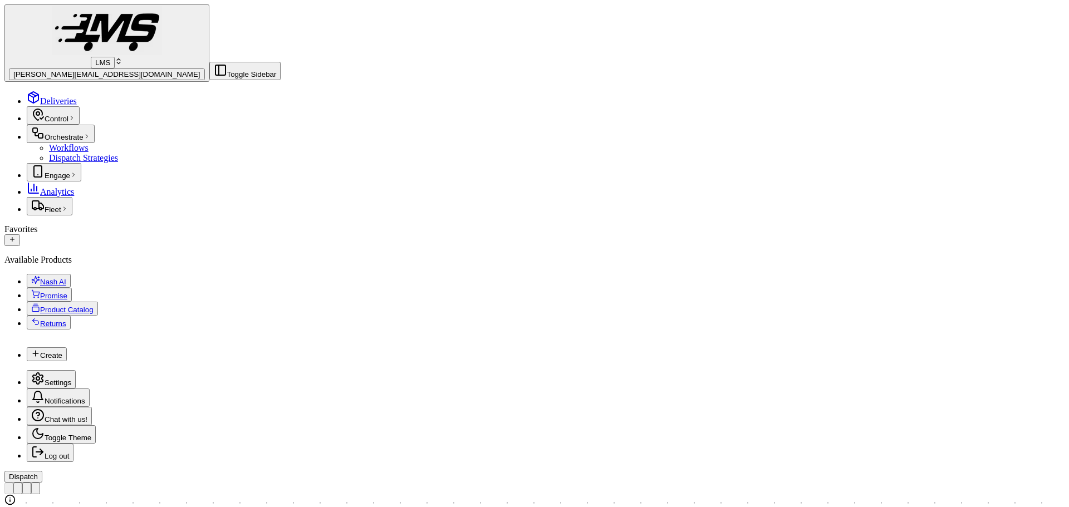
click at [43, 70] on span "[PERSON_NAME][EMAIL_ADDRESS][DOMAIN_NAME]" at bounding box center [106, 74] width 187 height 8
type input "redwag"
click at [178, 56] on span "The RedWagon Delivers" at bounding box center [161, 51] width 88 height 9
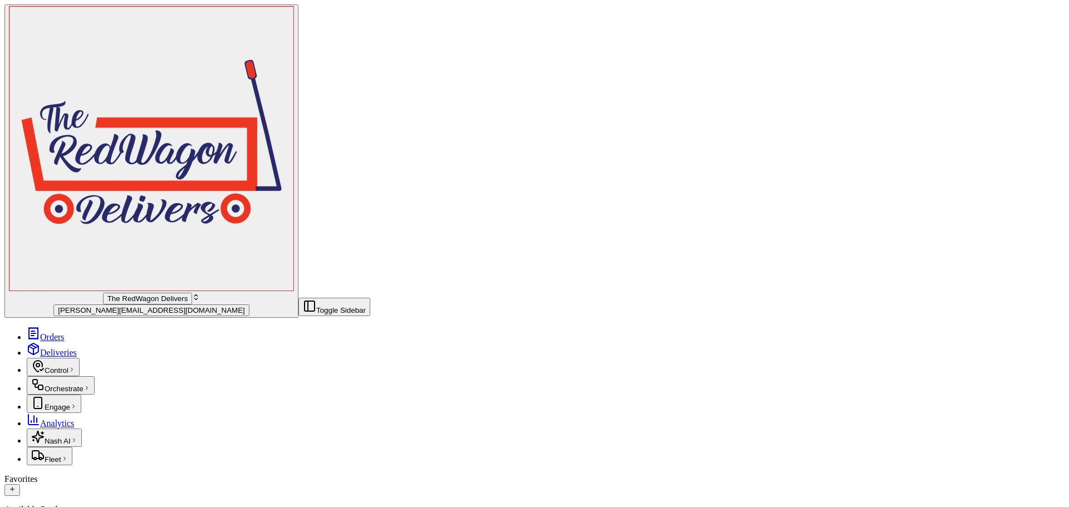
click at [43, 332] on span "Orders" at bounding box center [52, 336] width 24 height 9
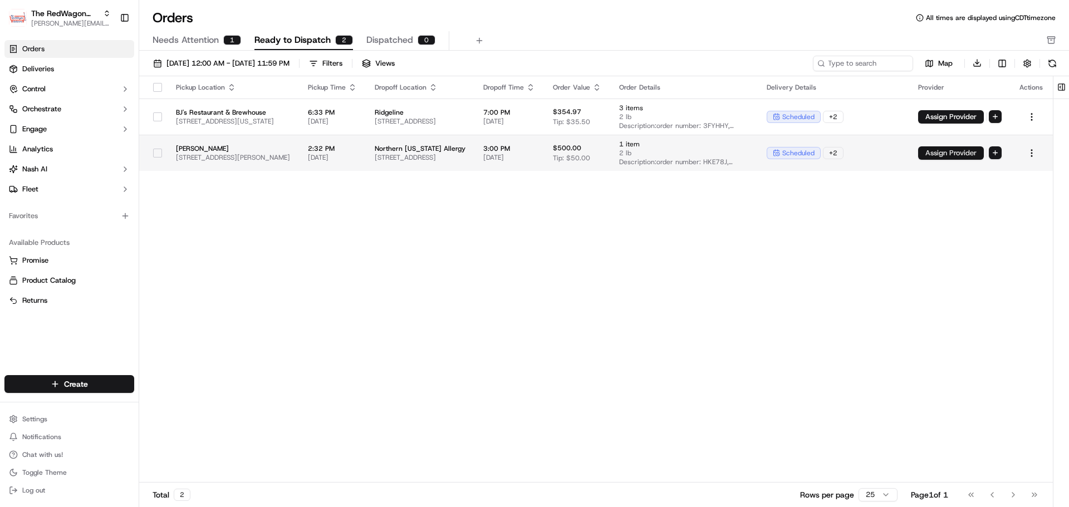
click at [952, 151] on button "Assign Provider" at bounding box center [951, 152] width 66 height 13
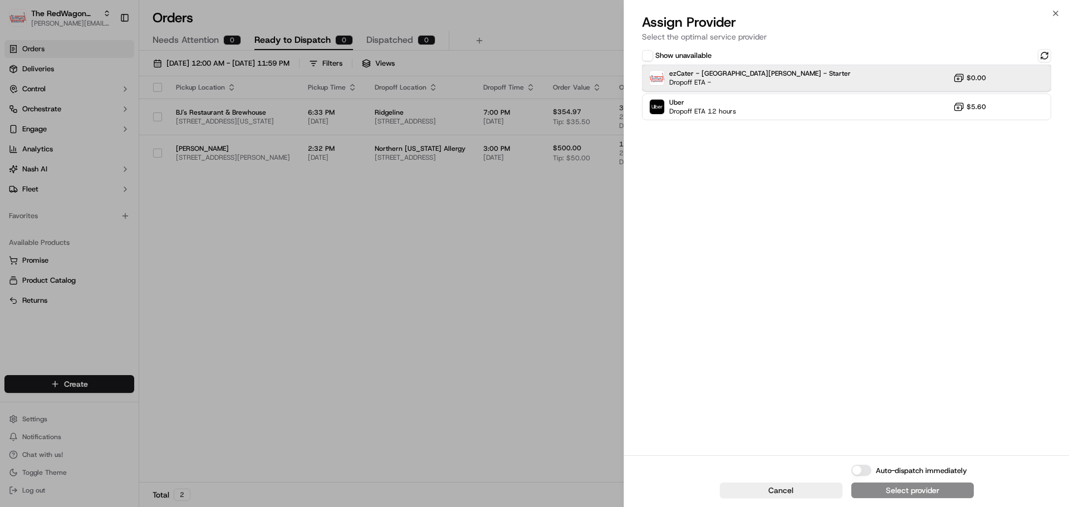
click at [806, 77] on div "ezCater - San Fernando Valley - Starter Dropoff ETA - $0.00" at bounding box center [846, 78] width 409 height 27
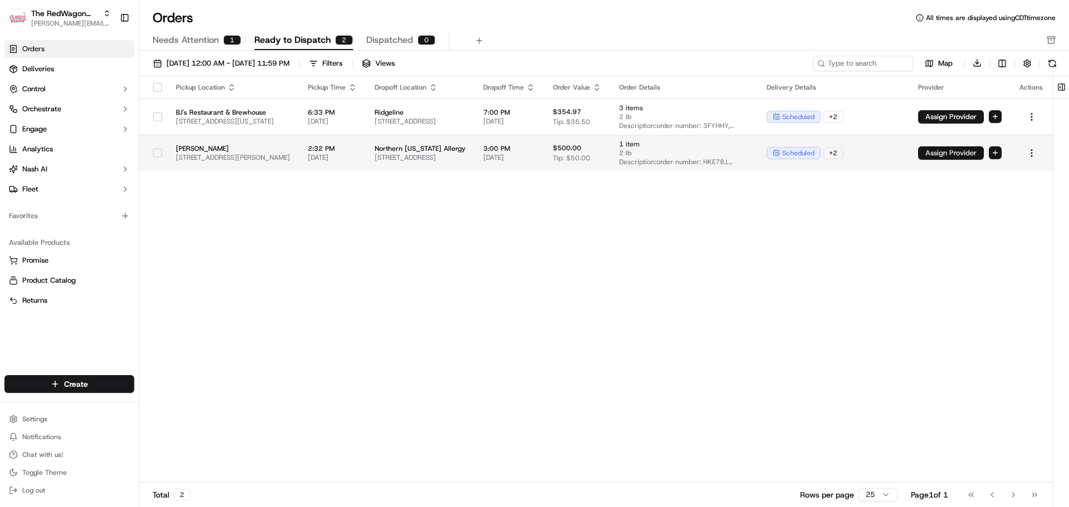
click at [958, 147] on button "Assign Provider" at bounding box center [951, 152] width 66 height 13
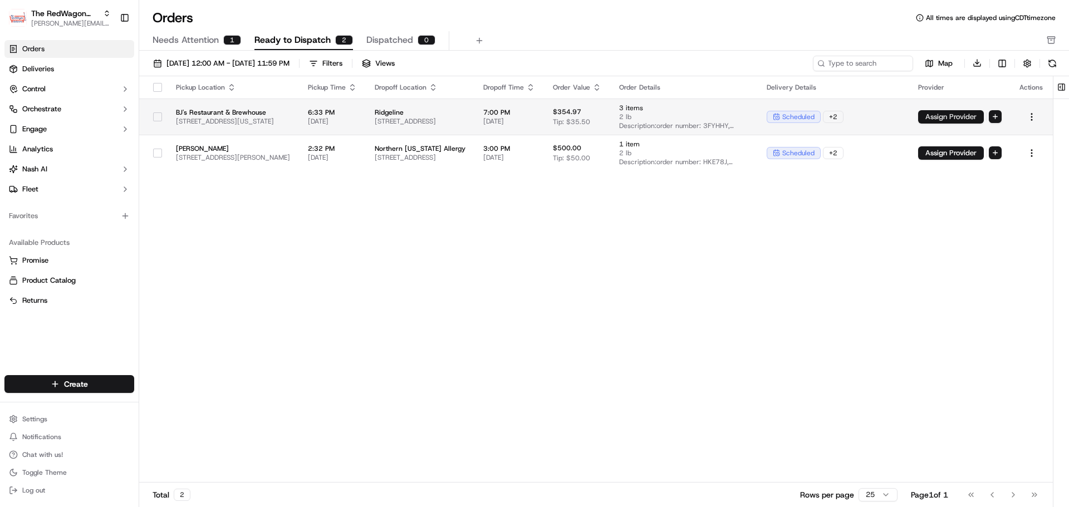
click at [944, 116] on button "Assign Provider" at bounding box center [951, 116] width 66 height 13
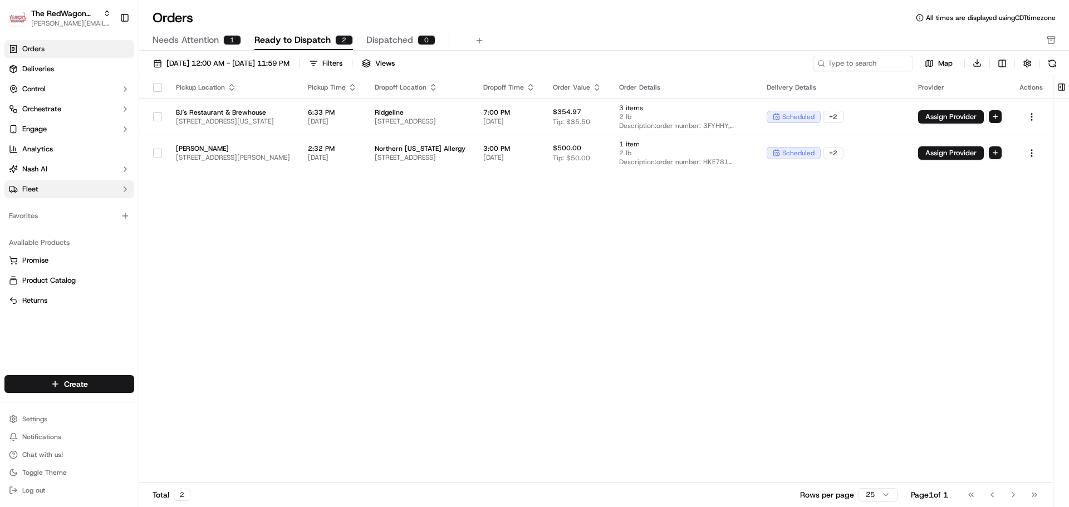
click at [65, 188] on button "Fleet" at bounding box center [69, 189] width 130 height 18
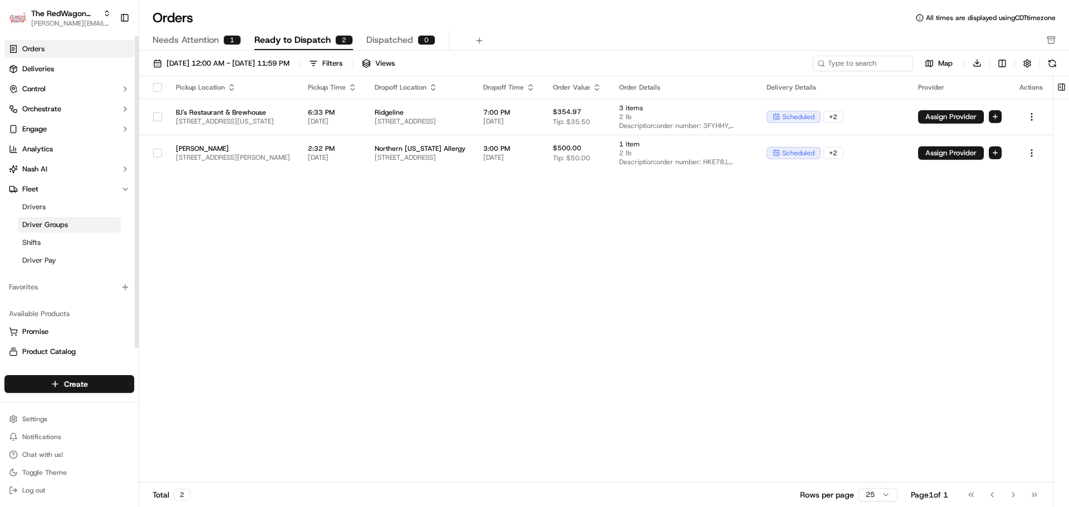
click at [68, 227] on link "Driver Groups" at bounding box center [69, 225] width 103 height 16
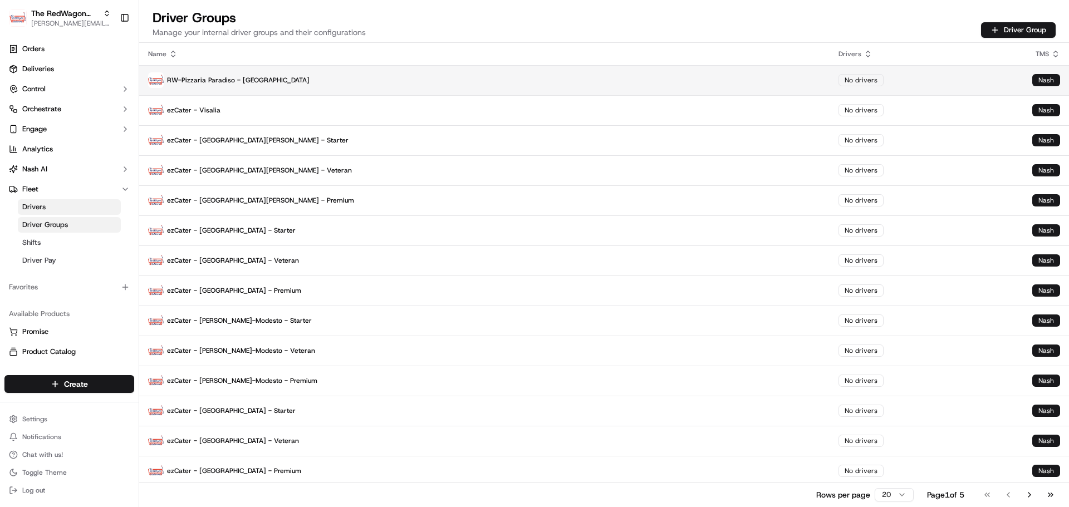
click at [329, 85] on p "RW-Pizzaria Paradiso - DC" at bounding box center [484, 80] width 672 height 16
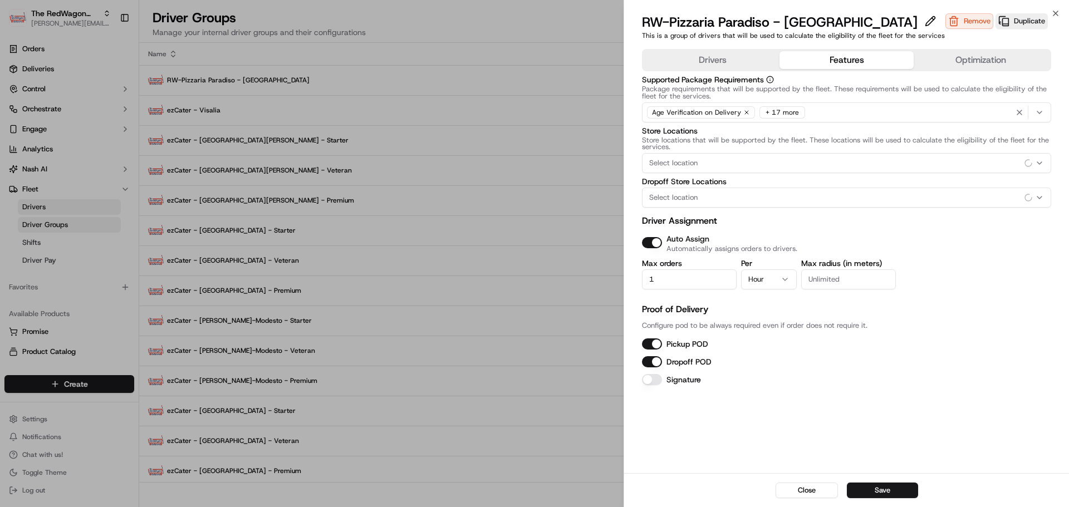
click at [832, 62] on button "Features" at bounding box center [846, 60] width 134 height 18
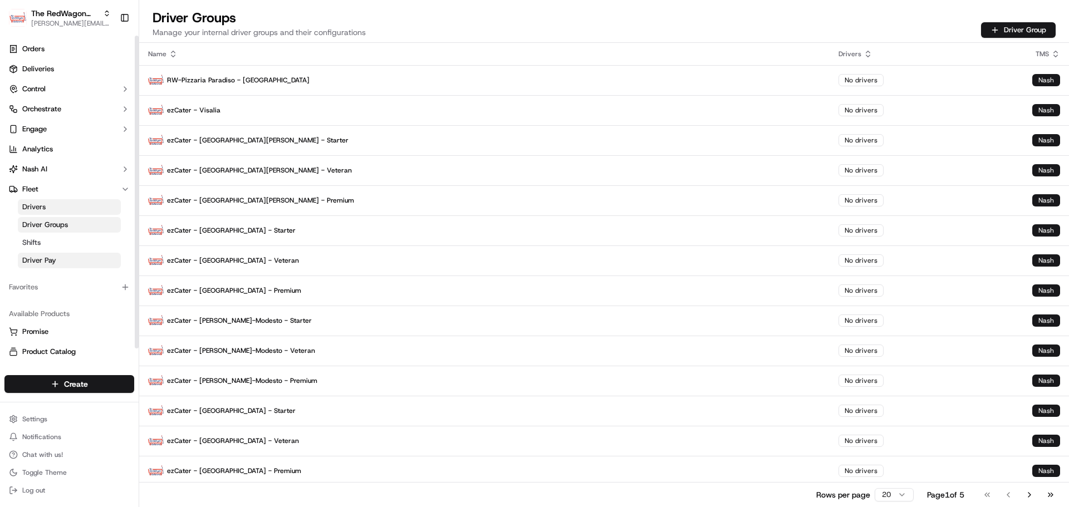
click at [63, 260] on link "Driver Pay" at bounding box center [69, 261] width 103 height 16
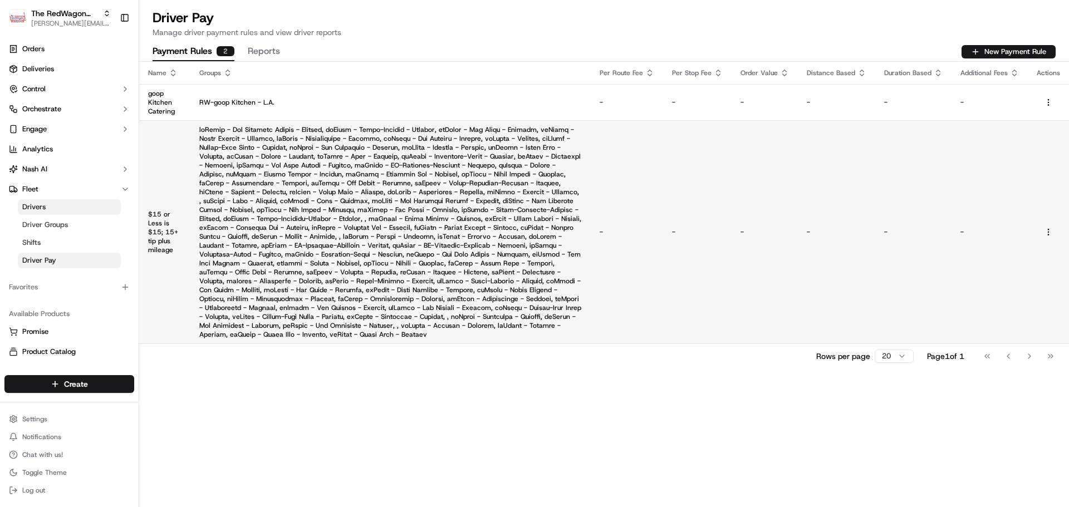
click at [663, 270] on td "-" at bounding box center [627, 231] width 72 height 223
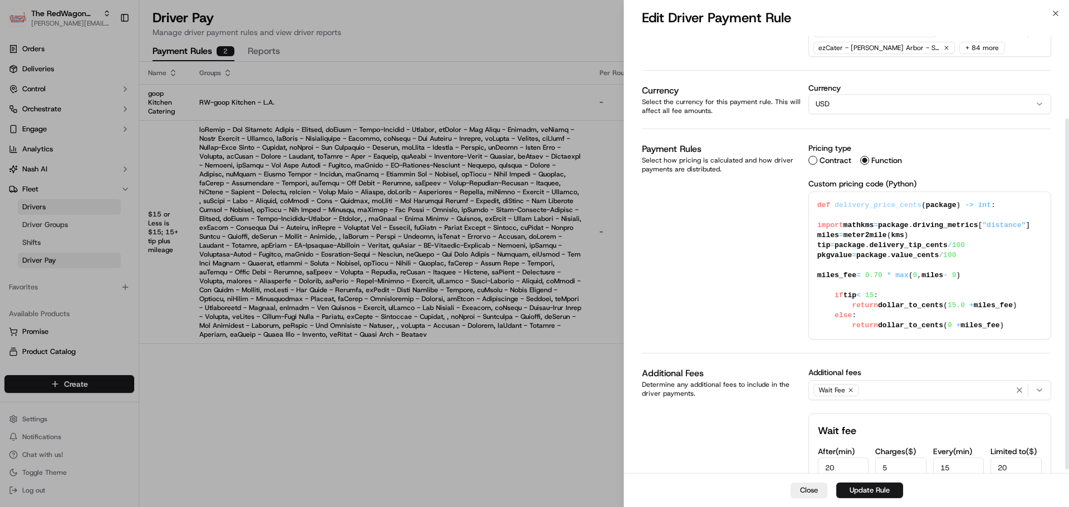
scroll to position [108, 0]
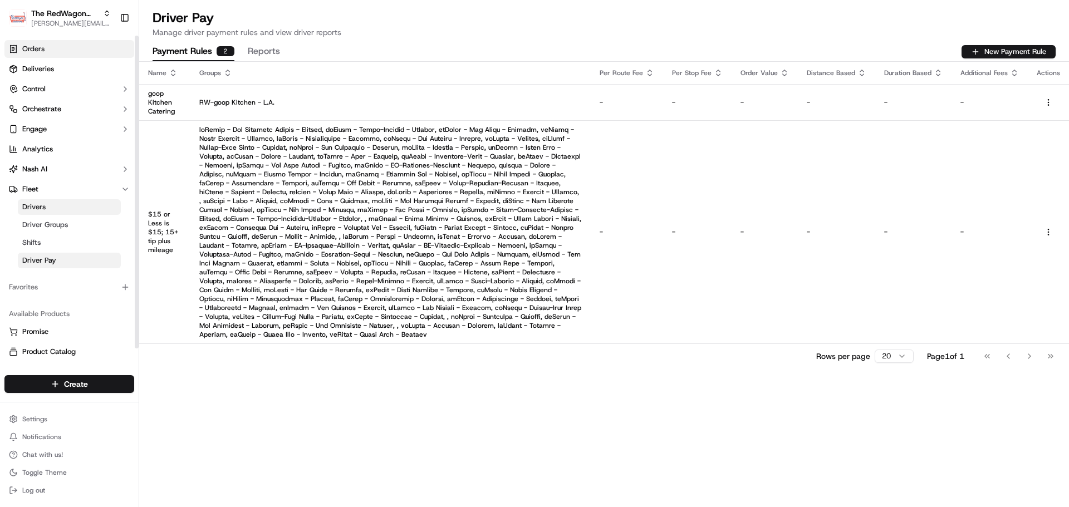
click at [49, 53] on link "Orders" at bounding box center [69, 49] width 130 height 18
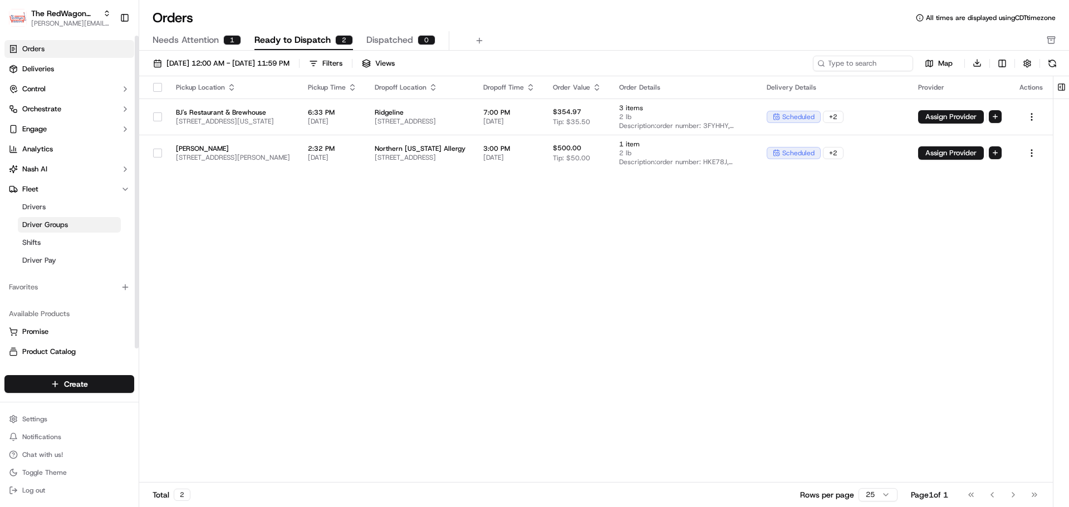
click at [64, 225] on span "Driver Groups" at bounding box center [45, 225] width 46 height 10
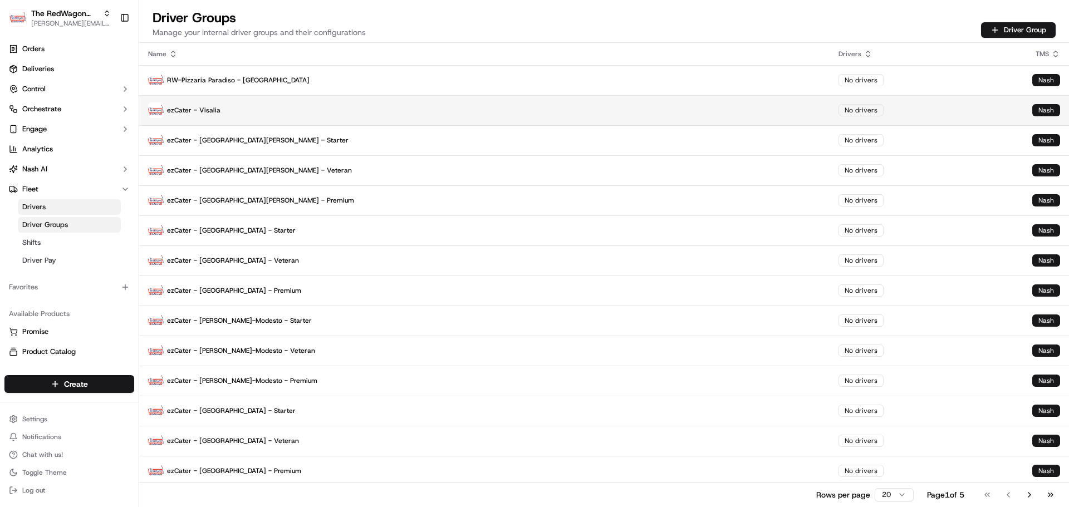
click at [356, 115] on p "ezCater - Visalia" at bounding box center [484, 110] width 672 height 16
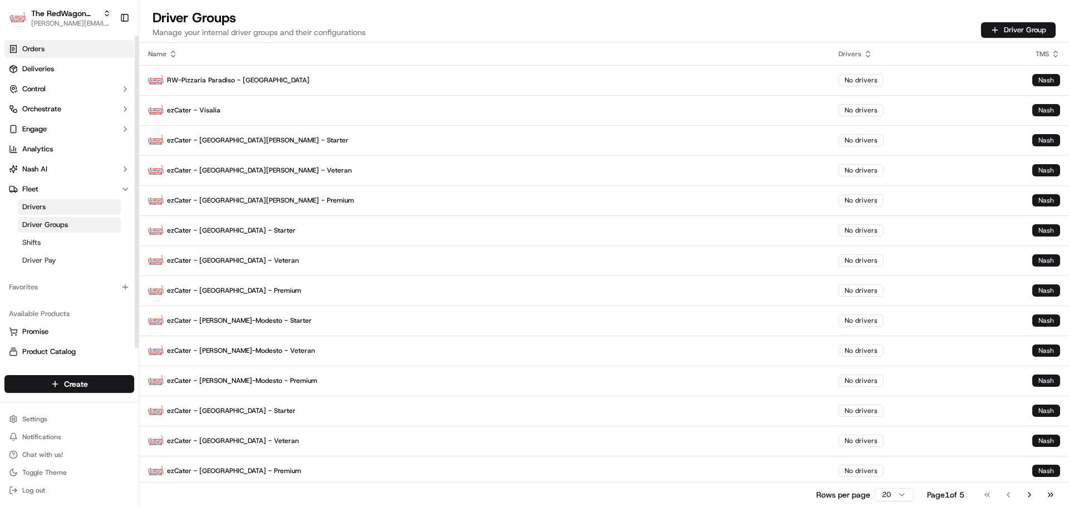
click at [46, 50] on link "Orders" at bounding box center [69, 49] width 130 height 18
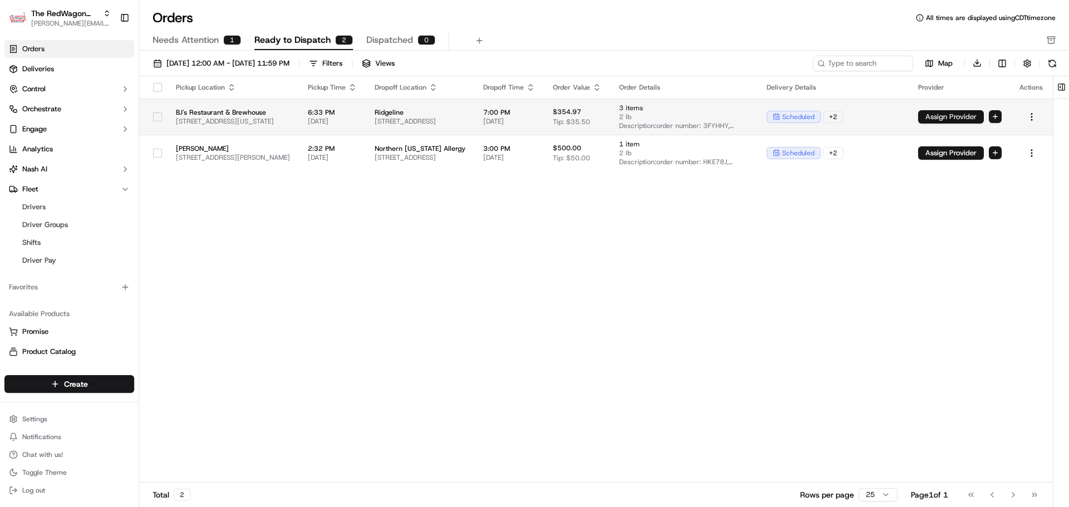
click at [962, 118] on button "Assign Provider" at bounding box center [951, 116] width 66 height 13
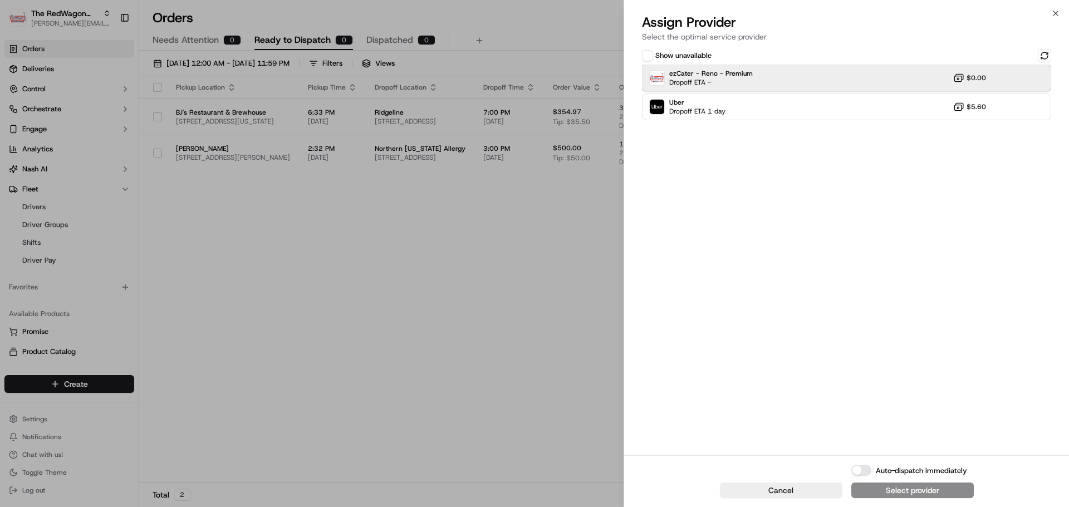
click at [780, 80] on div "ezCater - Reno - Premium Dropoff ETA - $0.00" at bounding box center [846, 78] width 409 height 27
click at [859, 473] on button "Auto-dispatch immediately" at bounding box center [861, 470] width 20 height 11
click at [907, 490] on div "Assign & Dispatch" at bounding box center [912, 490] width 66 height 11
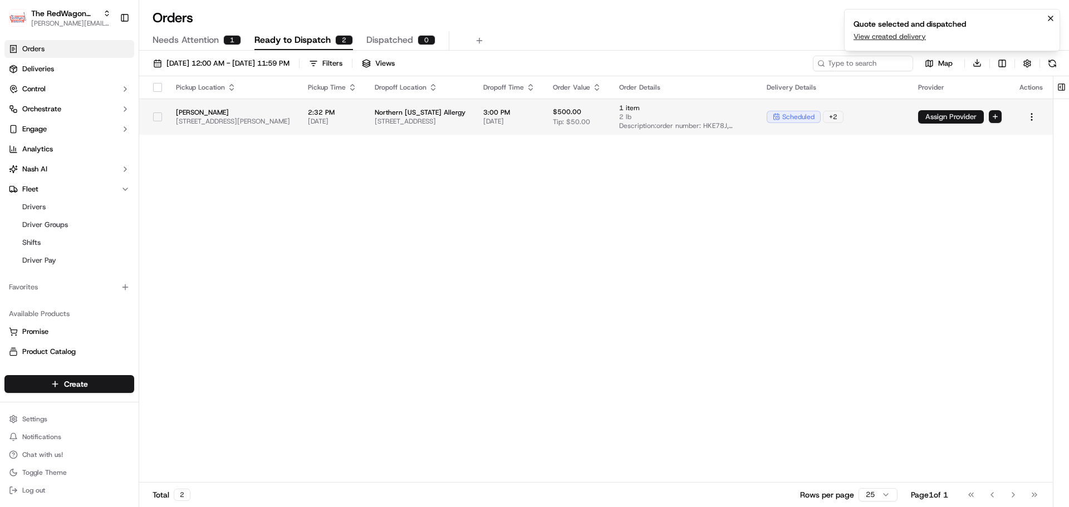
click at [938, 116] on button "Assign Provider" at bounding box center [951, 116] width 66 height 13
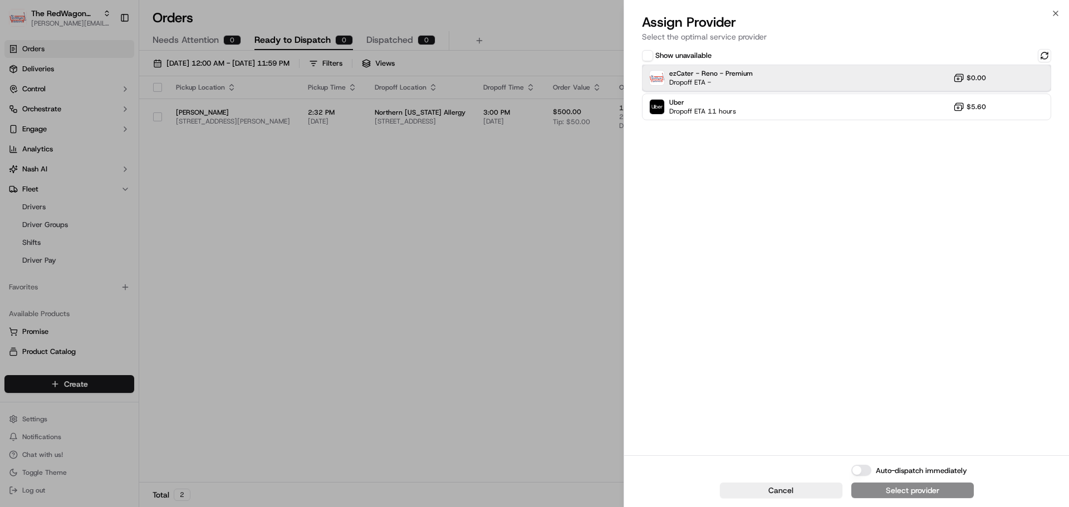
click at [764, 80] on div "ezCater - Reno - Premium Dropoff ETA - $0.00" at bounding box center [846, 78] width 409 height 27
click at [855, 466] on button "Auto-dispatch immediately" at bounding box center [861, 470] width 20 height 11
click at [913, 491] on div "Assign & Dispatch" at bounding box center [912, 490] width 66 height 11
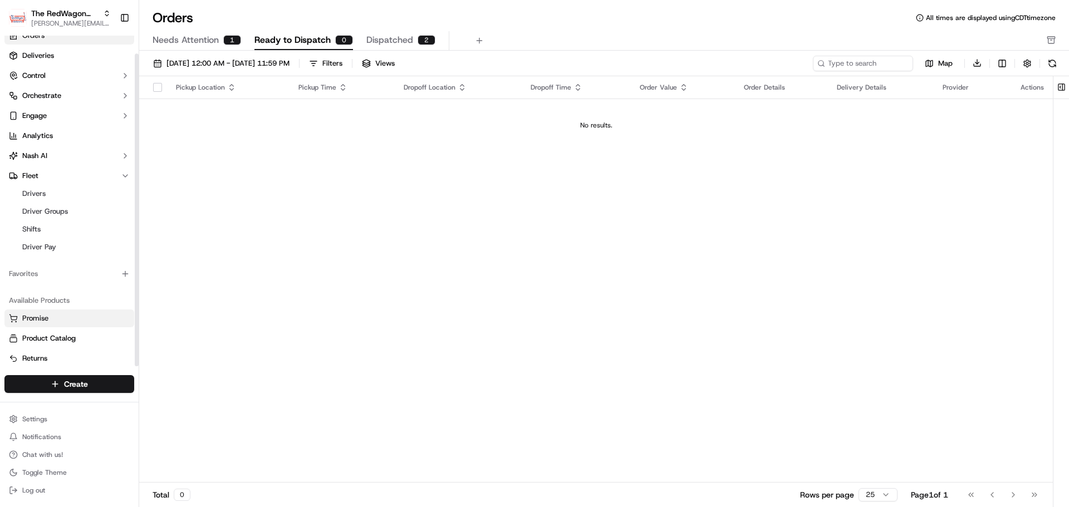
scroll to position [19, 0]
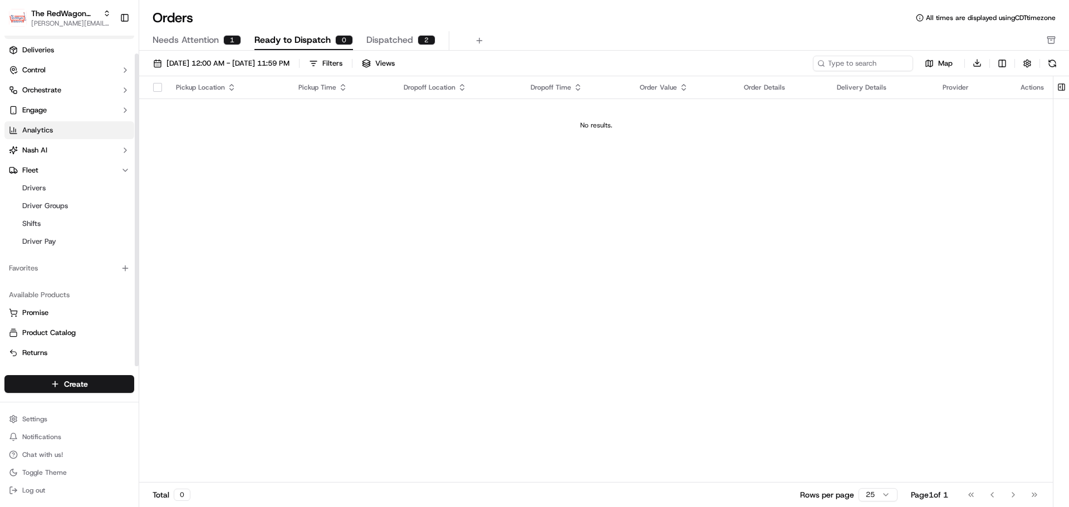
click at [46, 127] on span "Analytics" at bounding box center [37, 130] width 31 height 10
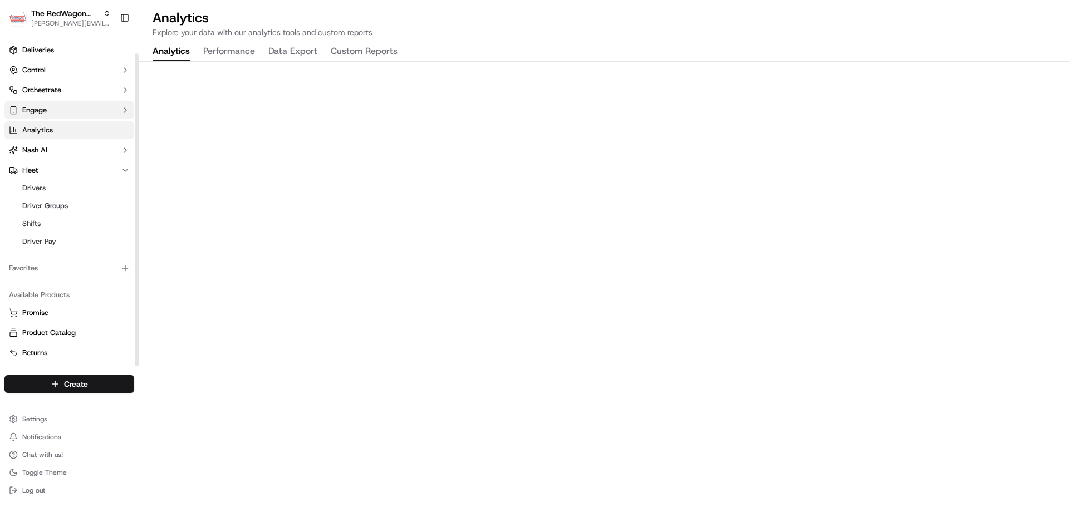
click at [45, 107] on span "Engage" at bounding box center [34, 110] width 24 height 10
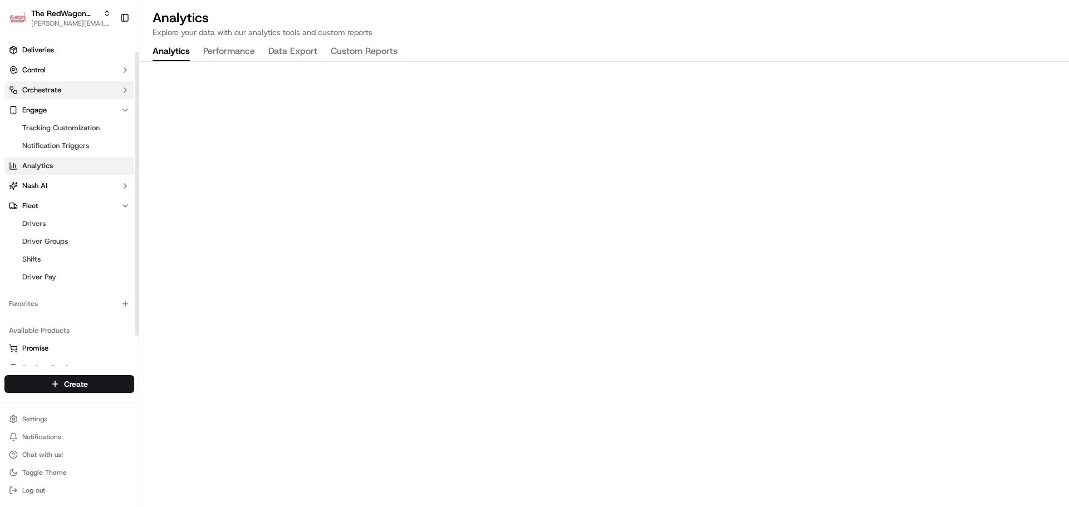
click at [43, 88] on span "Orchestrate" at bounding box center [41, 90] width 39 height 10
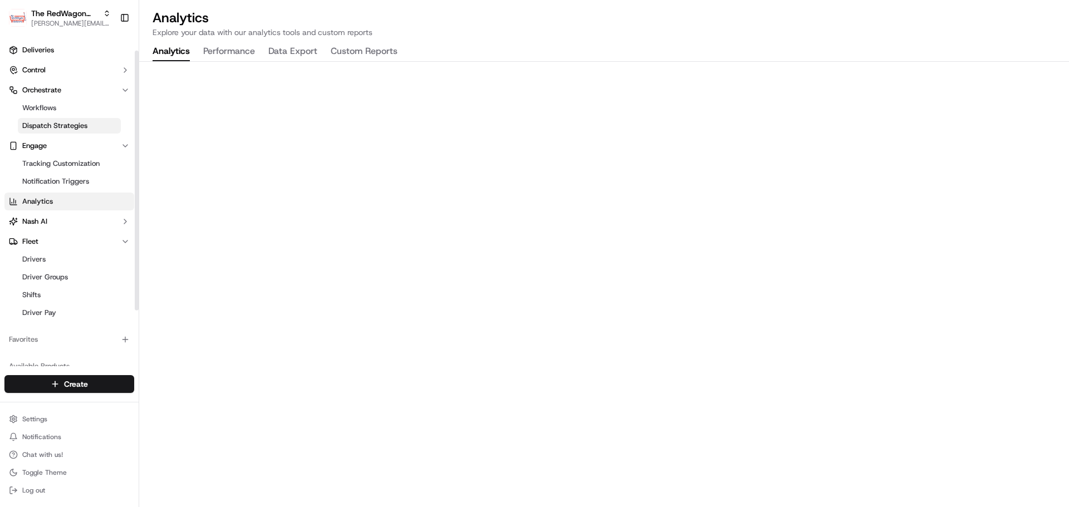
click at [62, 130] on span "Dispatch Strategies" at bounding box center [54, 126] width 65 height 10
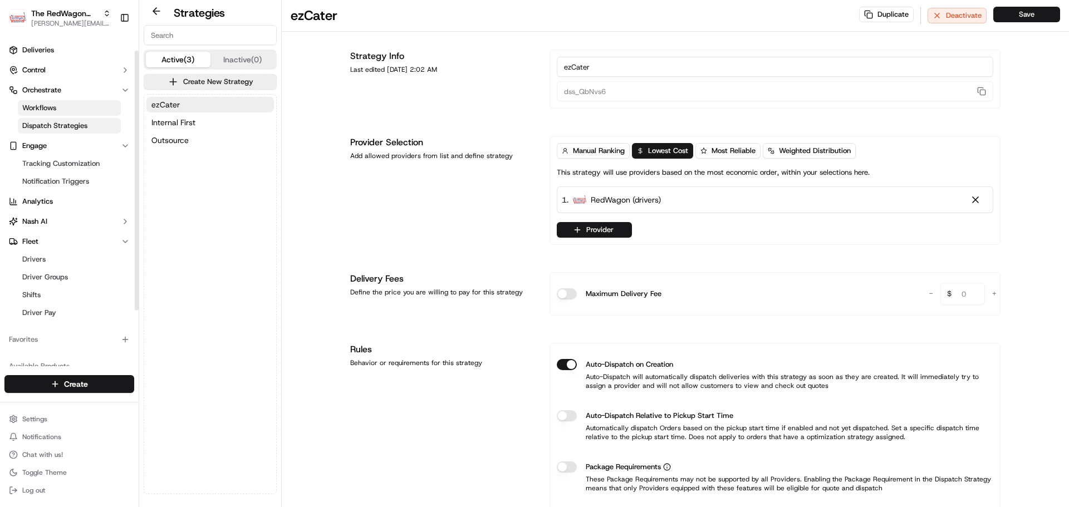
click at [65, 107] on link "Workflows" at bounding box center [69, 108] width 103 height 16
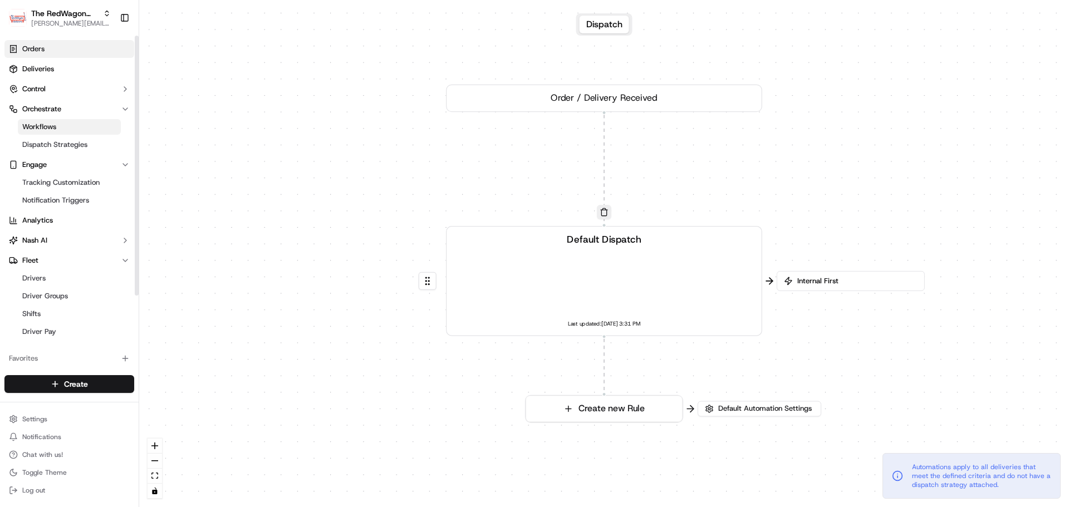
click at [50, 53] on link "Orders" at bounding box center [69, 49] width 130 height 18
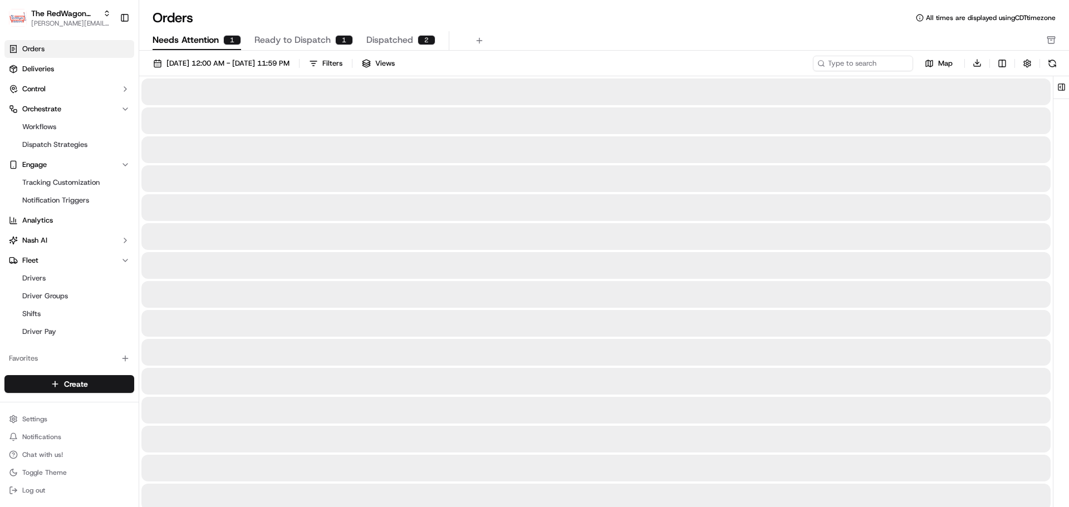
click at [190, 41] on span "Needs Attention" at bounding box center [186, 39] width 66 height 13
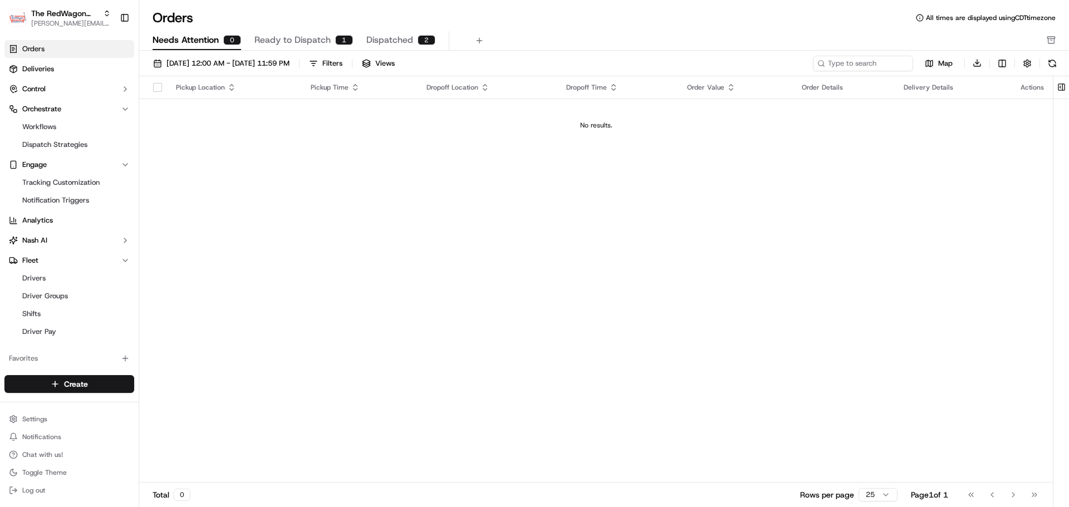
click at [278, 40] on span "Ready to Dispatch" at bounding box center [292, 39] width 76 height 13
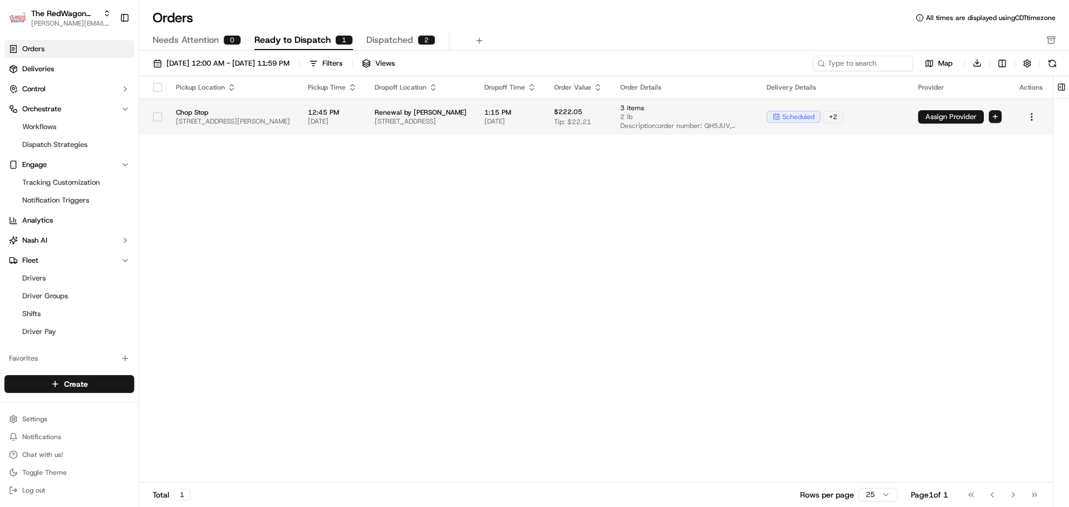
click at [955, 117] on button "Assign Provider" at bounding box center [951, 116] width 66 height 13
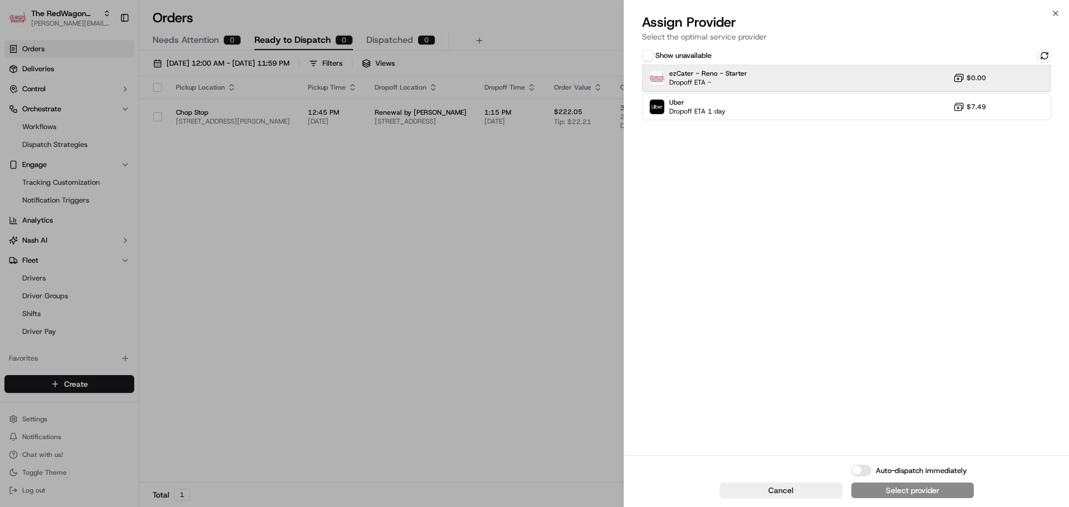
click at [781, 78] on div "ezCater - Reno - Starter Dropoff ETA - $0.00" at bounding box center [846, 78] width 409 height 27
click at [864, 471] on button "Auto-dispatch immediately" at bounding box center [861, 470] width 20 height 11
click at [893, 486] on div "Assign & Dispatch" at bounding box center [912, 490] width 66 height 11
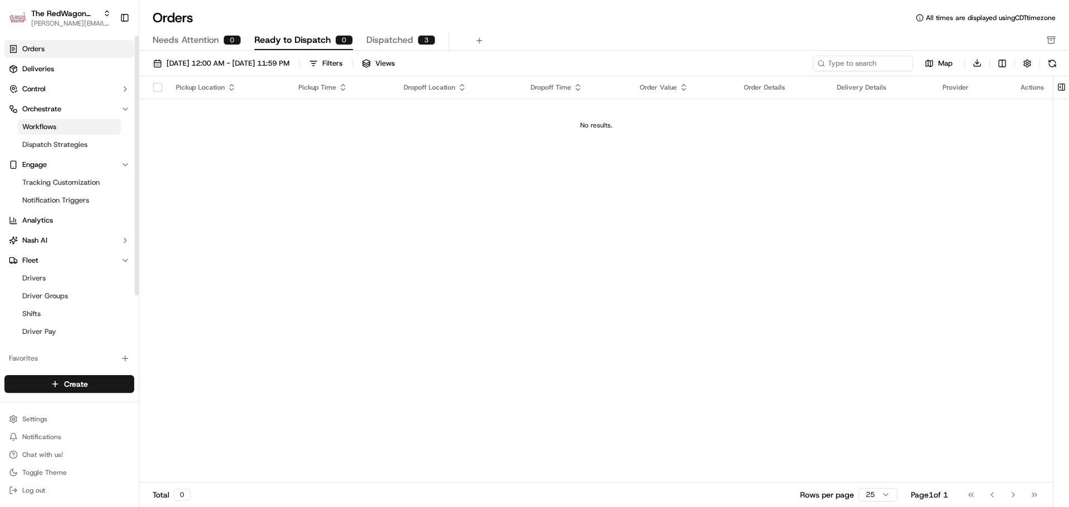
click at [55, 122] on span "Workflows" at bounding box center [39, 127] width 34 height 10
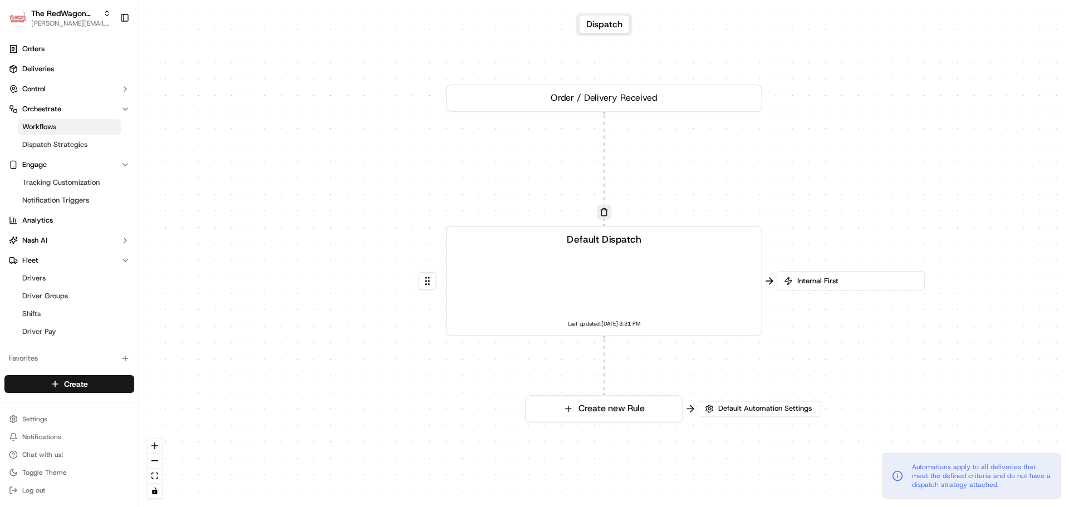
click at [599, 105] on div "Order / Delivery Received" at bounding box center [604, 98] width 316 height 27
click at [612, 268] on div "Default Dispatch Last updated: 06/26/2024 3:31 PM" at bounding box center [604, 280] width 293 height 97
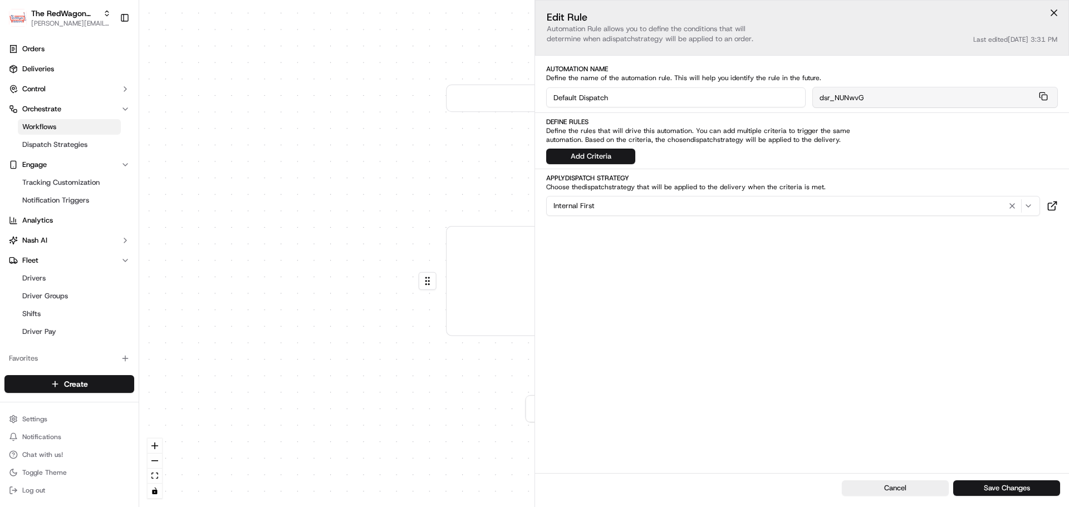
click at [633, 99] on input "Default Dispatch" at bounding box center [675, 97] width 259 height 20
click at [60, 137] on link "Dispatch Strategies" at bounding box center [69, 145] width 103 height 16
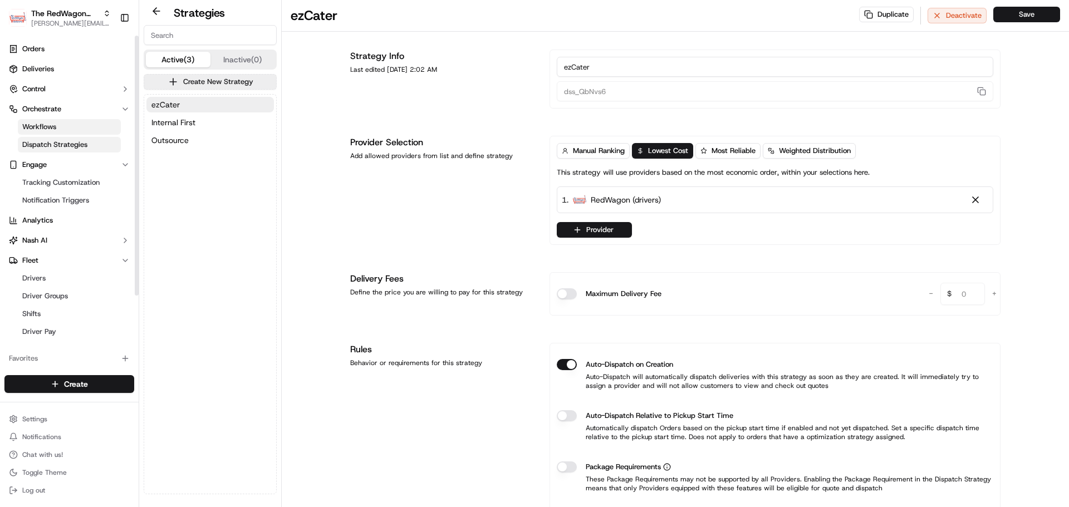
click at [55, 124] on span "Workflows" at bounding box center [39, 127] width 34 height 10
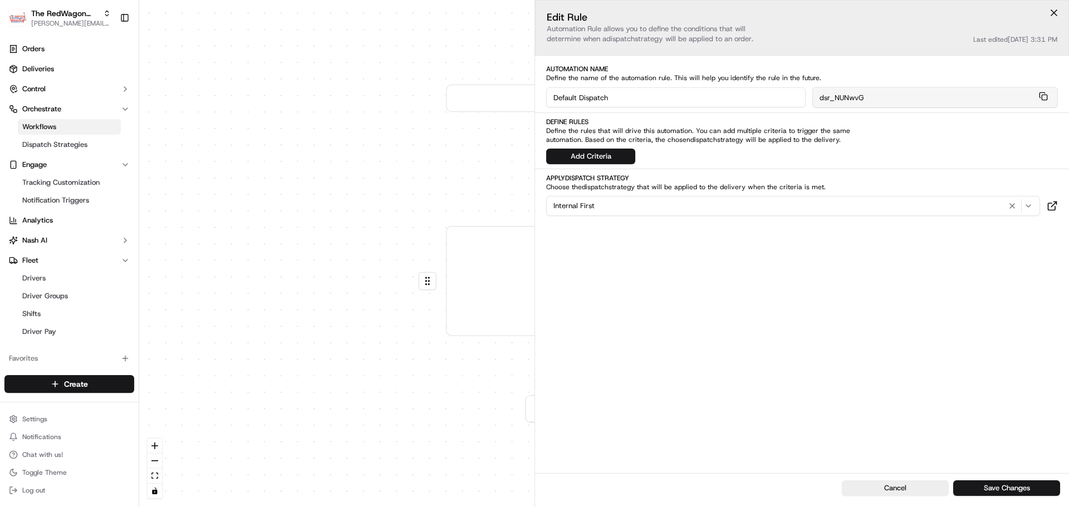
click at [382, 166] on div "0 0 Order / Delivery Received Default Dispatch Last updated: 06/26/2024 3:31 PM…" at bounding box center [603, 253] width 929 height 507
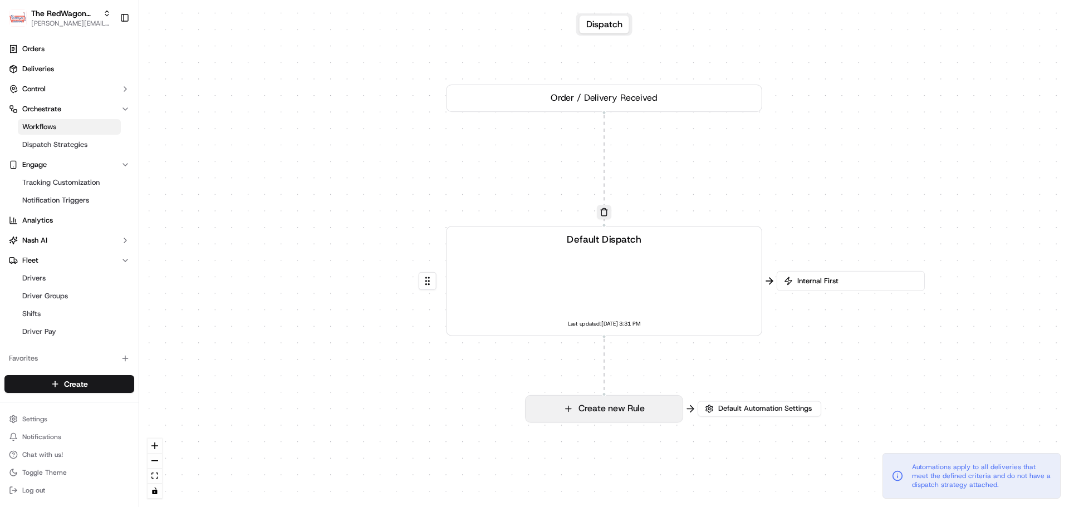
click at [626, 407] on button "Create new Rule" at bounding box center [603, 409] width 156 height 26
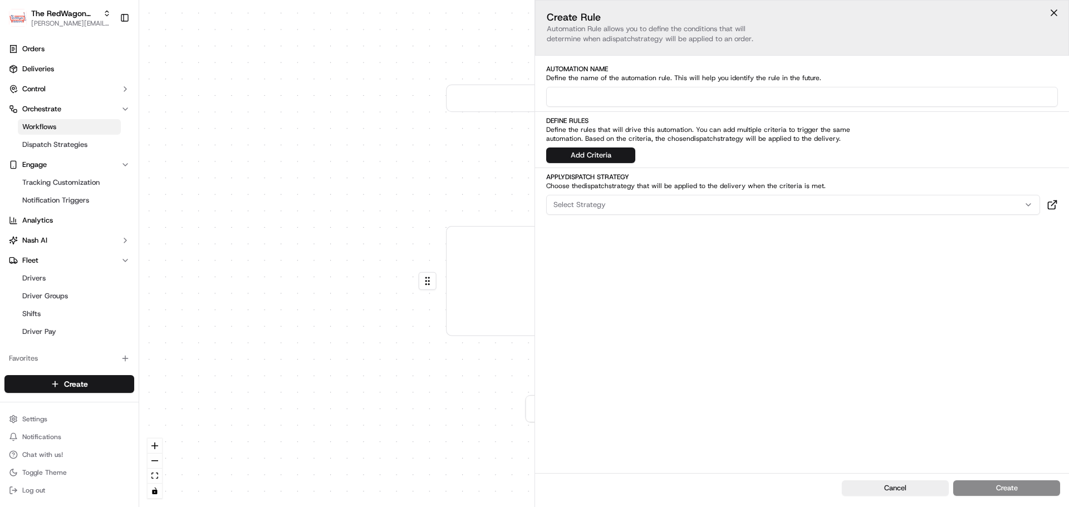
click at [575, 97] on input at bounding box center [802, 97] width 512 height 20
type input "ezCater"
click at [597, 158] on button "Add Criteria" at bounding box center [590, 155] width 89 height 16
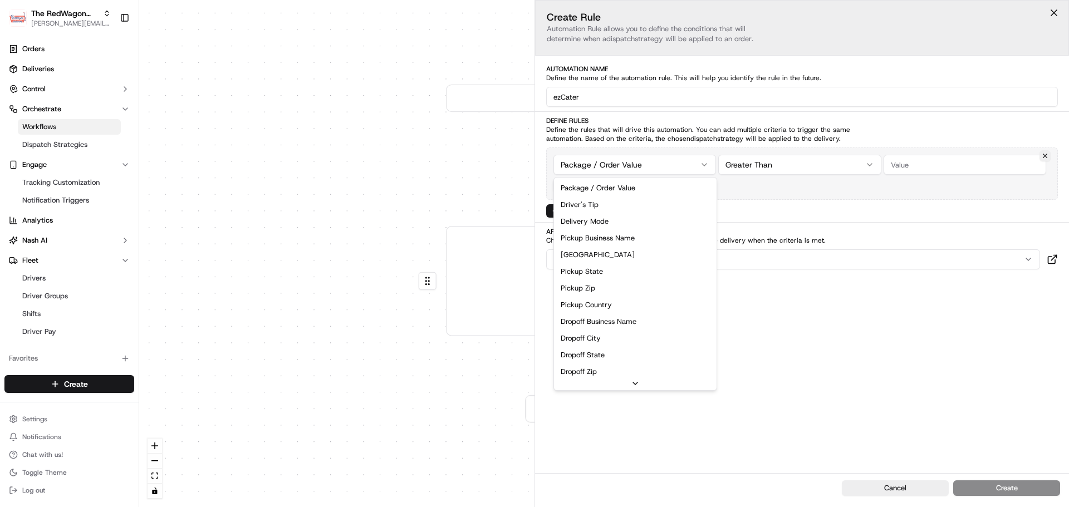
click at [660, 164] on html "The RedWagon Delivers jeff@usenash.com Toggle Sidebar Orders Deliveries Control…" at bounding box center [534, 253] width 1069 height 507
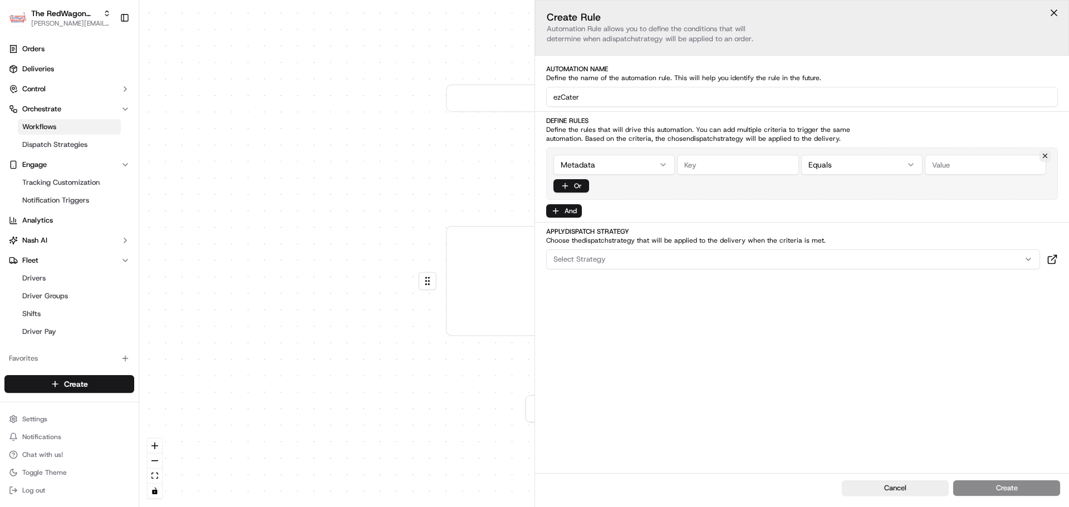
click at [704, 166] on input "string" at bounding box center [737, 165] width 121 height 20
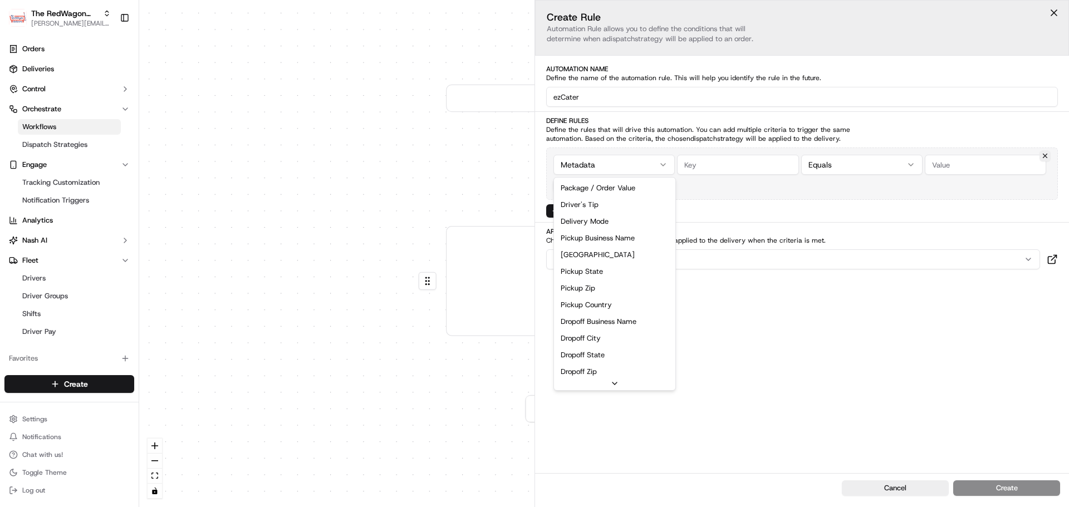
click at [596, 167] on html "The RedWagon Delivers jeff@usenash.com Toggle Sidebar Orders Deliveries Control…" at bounding box center [534, 253] width 1069 height 507
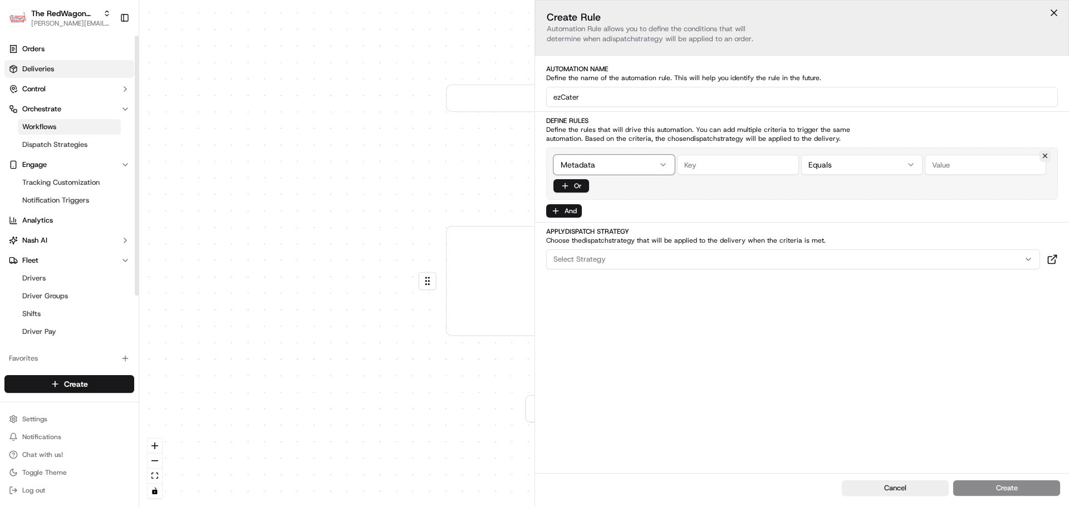
click at [45, 67] on html "The RedWagon Delivers jeff@usenash.com Toggle Sidebar Orders Deliveries Control…" at bounding box center [534, 253] width 1069 height 507
click at [45, 67] on span "Deliveries" at bounding box center [38, 69] width 32 height 10
click at [707, 168] on input "string" at bounding box center [737, 165] width 121 height 20
paste input "nash_link_organization_name"
type input "nash_link_organization_name"
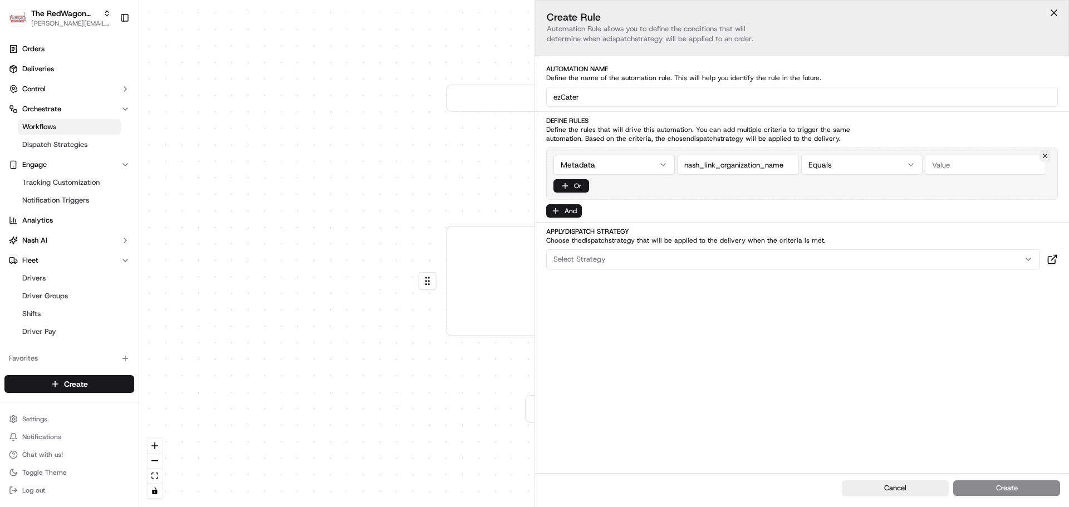
click at [940, 165] on input "string" at bounding box center [984, 165] width 121 height 20
type input "ezCater"
click at [598, 259] on span "Select Strategy" at bounding box center [579, 259] width 52 height 10
click at [609, 335] on span "ezCater" at bounding box center [632, 337] width 137 height 10
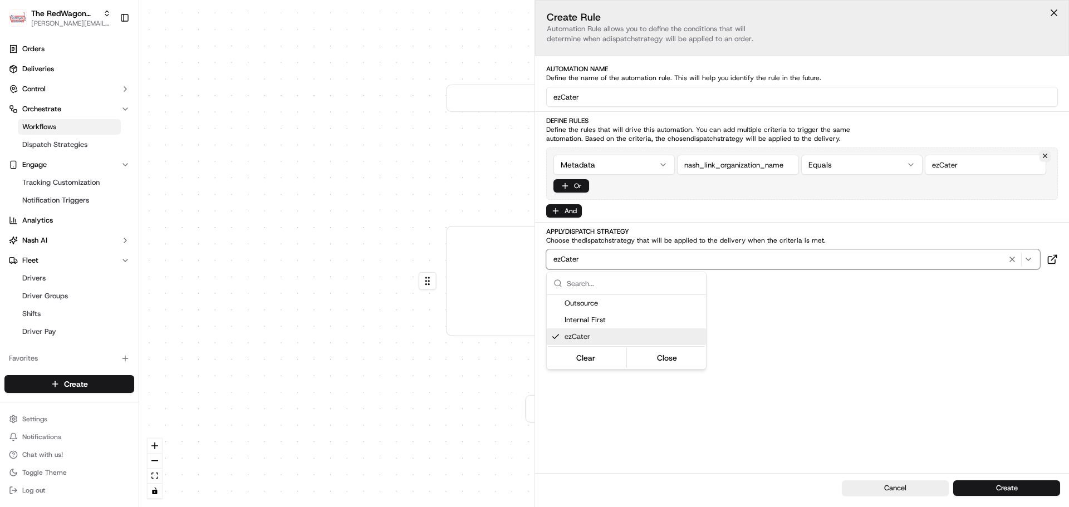
click at [840, 368] on html "The RedWagon Delivers jeff@usenash.com Toggle Sidebar Orders Deliveries Control…" at bounding box center [534, 253] width 1069 height 507
click at [992, 490] on button "Create" at bounding box center [1006, 488] width 107 height 16
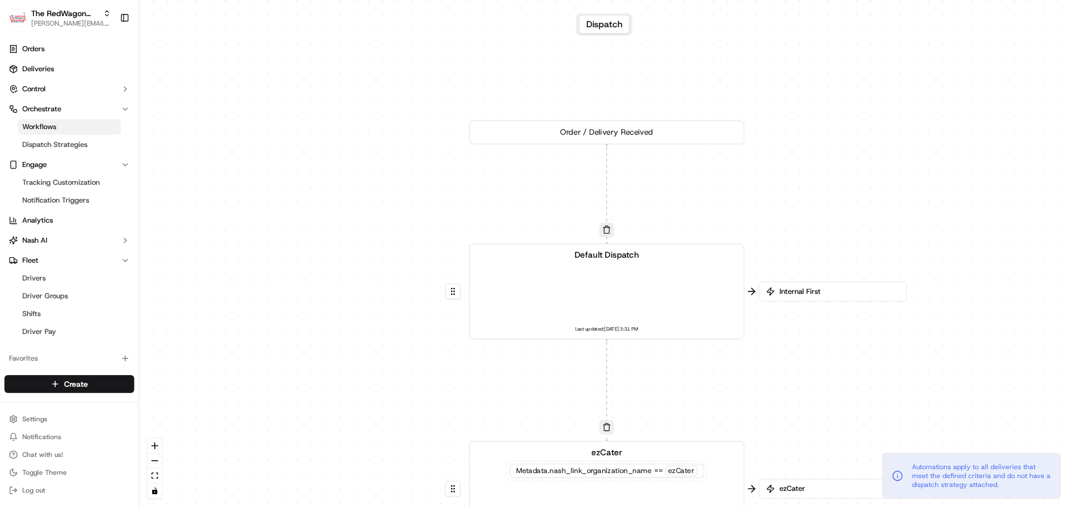
drag, startPoint x: 634, startPoint y: 468, endPoint x: 621, endPoint y: 224, distance: 244.2
click at [621, 224] on div "0 0 0 Order / Delivery Received Default Dispatch Last updated: 06/26/2024 3:31 …" at bounding box center [603, 253] width 929 height 507
drag, startPoint x: 662, startPoint y: 449, endPoint x: 632, endPoint y: 445, distance: 30.4
click at [650, 445] on div "ezCater Metadata .nash_link_organization_name == ezCater Last updated: 09/23/20…" at bounding box center [606, 489] width 275 height 96
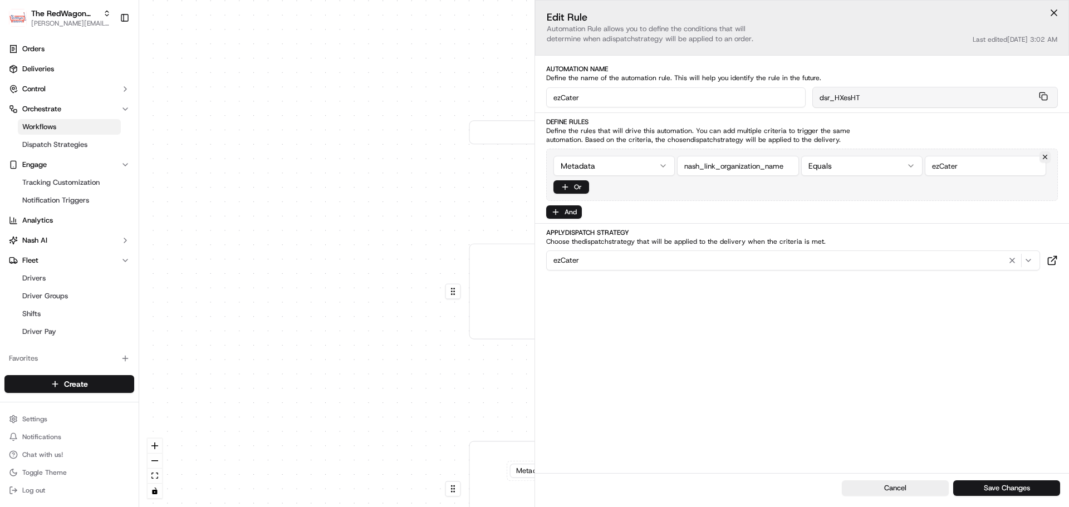
click at [444, 460] on div "0 0 0 Order / Delivery Received Default Dispatch Last updated: 06/26/2024 3:31 …" at bounding box center [603, 253] width 929 height 507
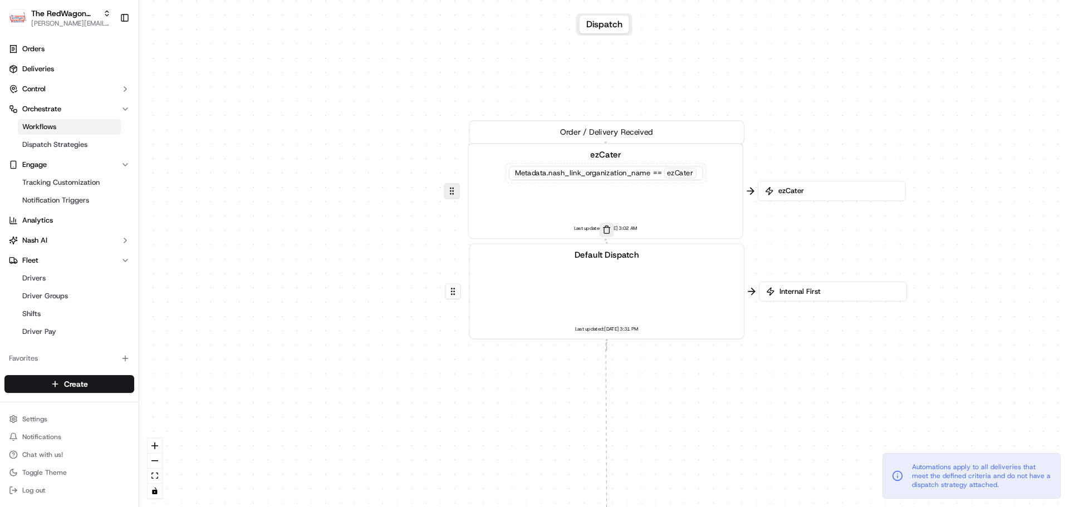
drag, startPoint x: 454, startPoint y: 487, endPoint x: 450, endPoint y: 180, distance: 307.3
click at [450, 183] on button at bounding box center [452, 191] width 16 height 16
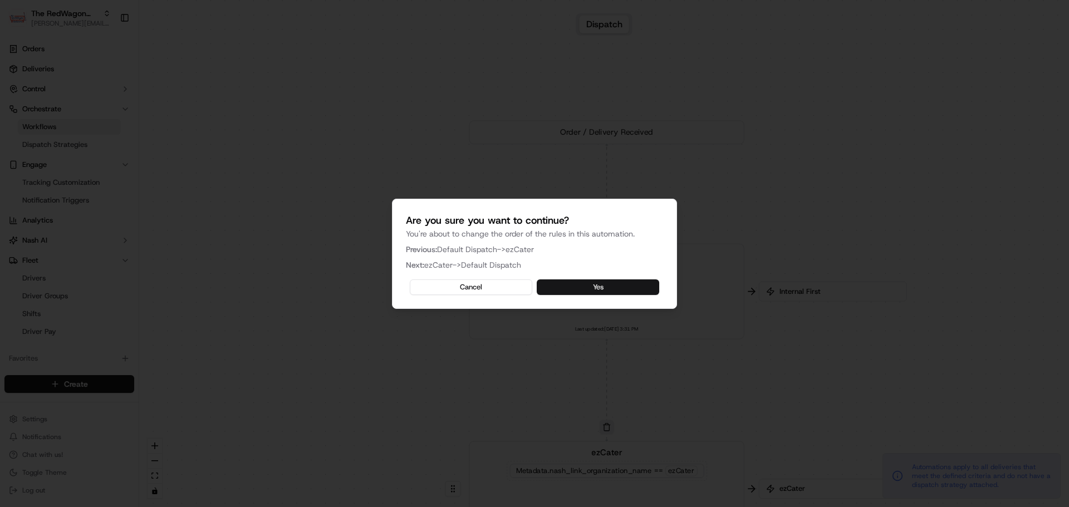
click at [565, 286] on button "Yes" at bounding box center [598, 287] width 122 height 16
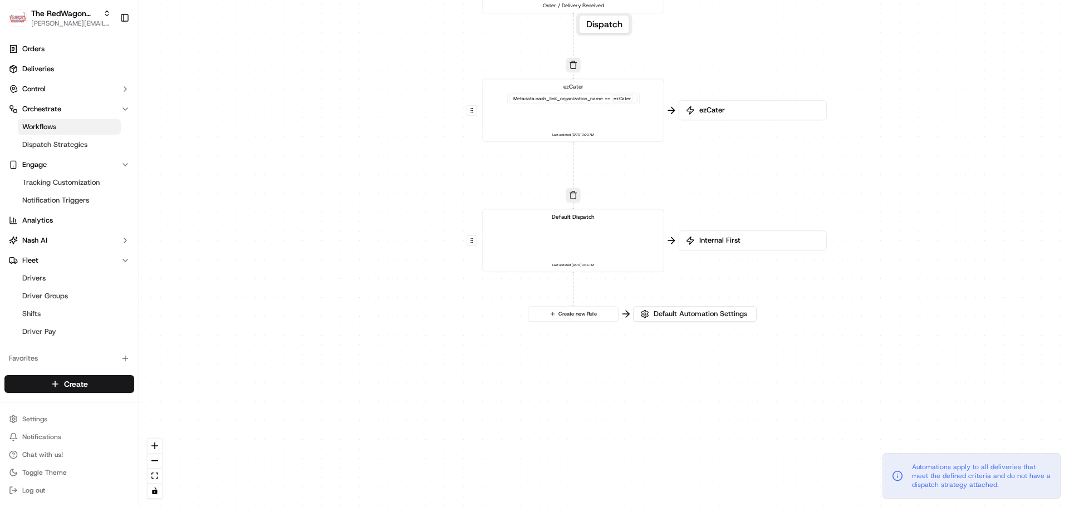
drag, startPoint x: 835, startPoint y: 367, endPoint x: 722, endPoint y: 188, distance: 212.6
click at [723, 188] on div "0 0 0 Order / Delivery Received ezCater Metadata .nash_link_organization_name =…" at bounding box center [603, 253] width 929 height 507
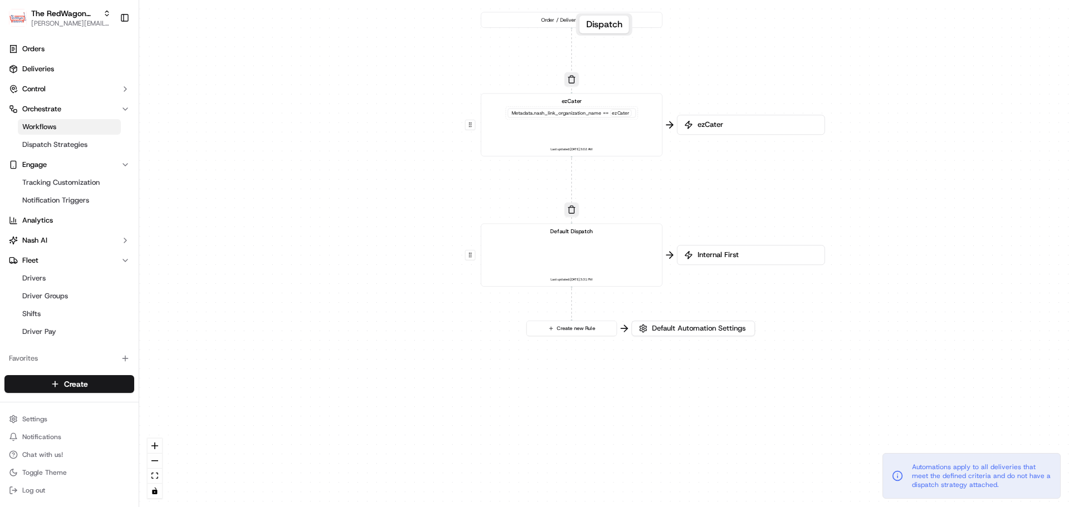
drag, startPoint x: 725, startPoint y: 185, endPoint x: 714, endPoint y: 234, distance: 50.2
click at [714, 233] on div "0 0 0 Order / Delivery Received ezCater Metadata .nash_link_organization_name =…" at bounding box center [603, 253] width 929 height 507
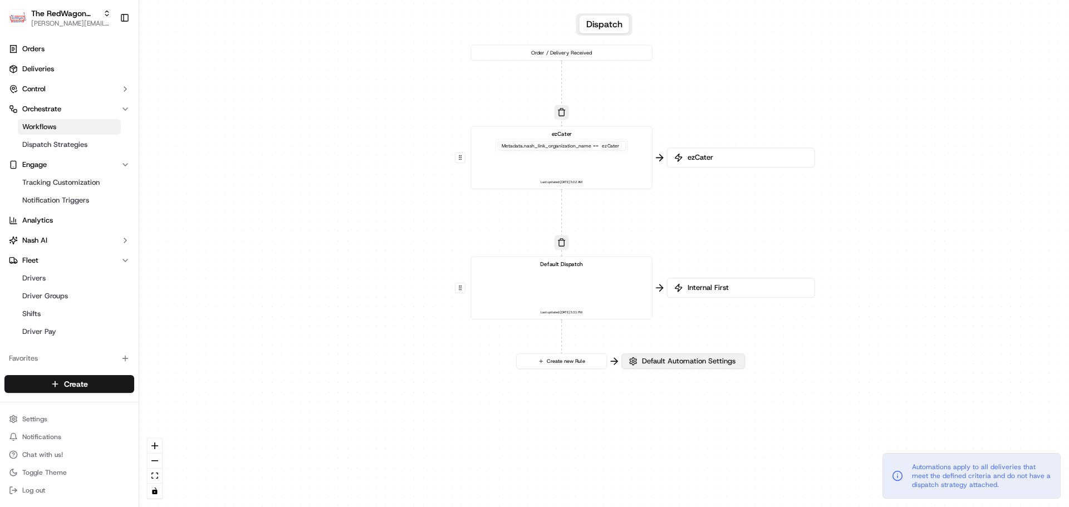
click at [710, 357] on span "Default Automation Settings" at bounding box center [689, 361] width 98 height 10
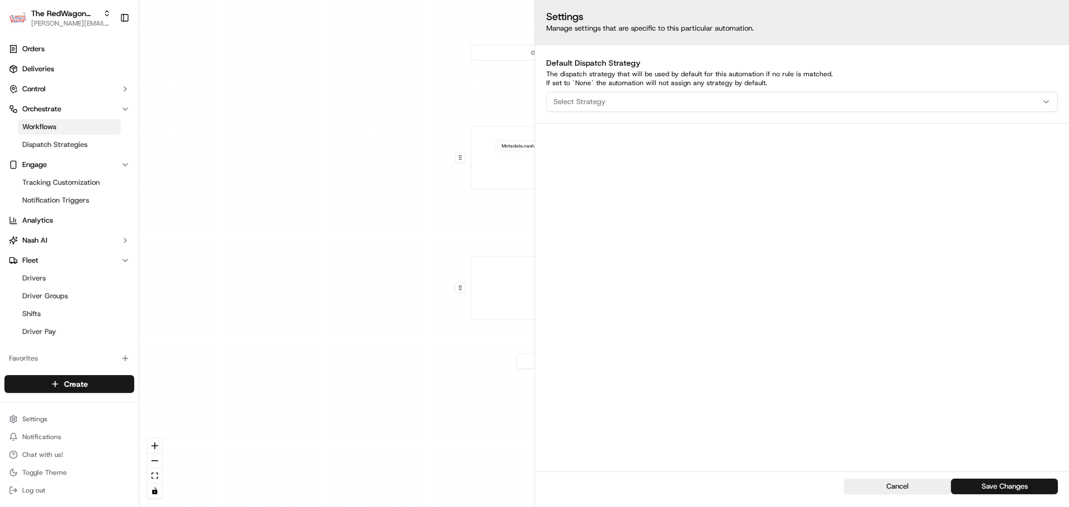
click at [432, 200] on div "0 0 0 Order / Delivery Received ezCater Metadata .nash_link_organization_name =…" at bounding box center [603, 253] width 929 height 507
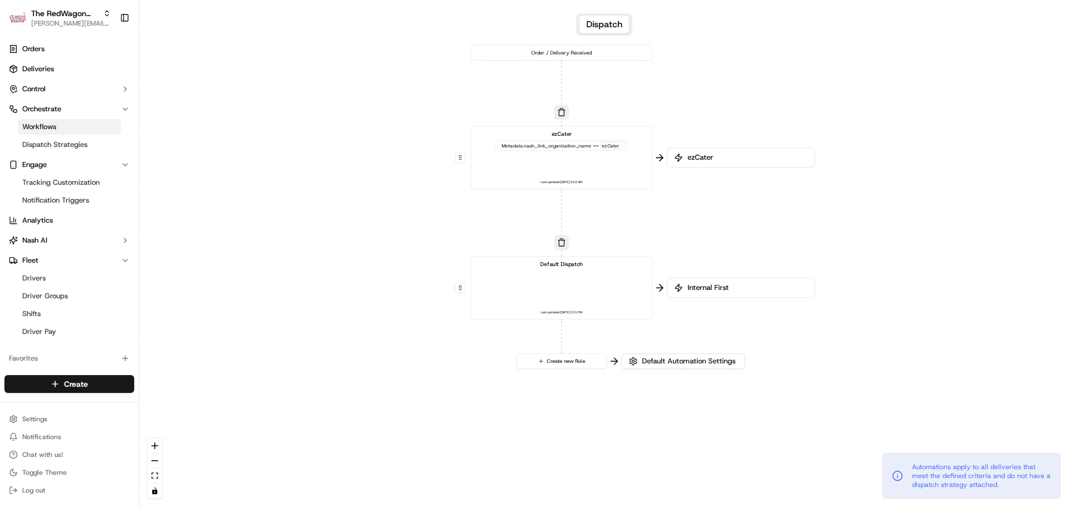
click at [560, 284] on div "Default Dispatch Last updated: 06/26/2024 3:31 PM" at bounding box center [562, 288] width 168 height 56
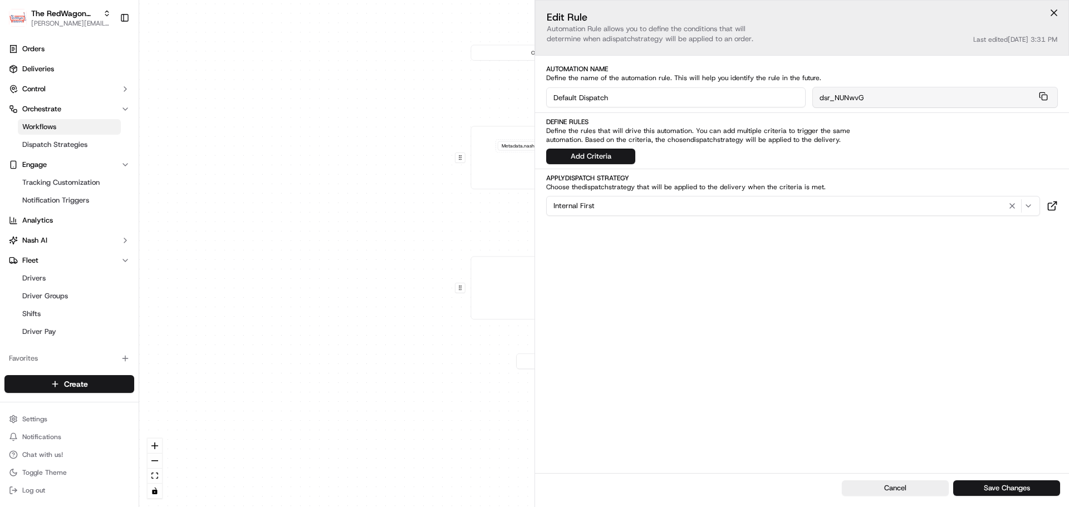
click at [396, 346] on div "0 0 0 Order / Delivery Received ezCater Metadata .nash_link_organization_name =…" at bounding box center [603, 253] width 929 height 507
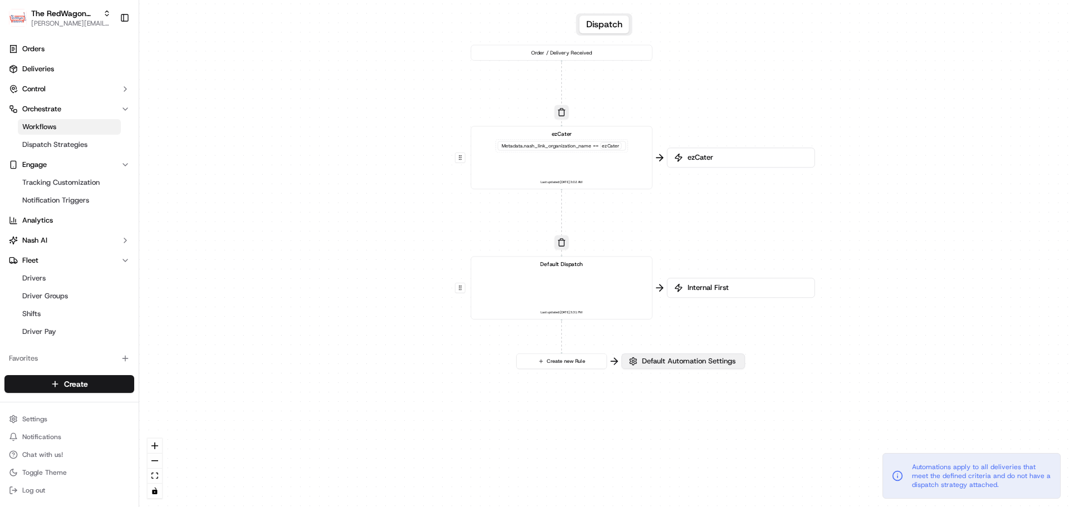
click at [651, 365] on span "Default Automation Settings" at bounding box center [689, 361] width 98 height 10
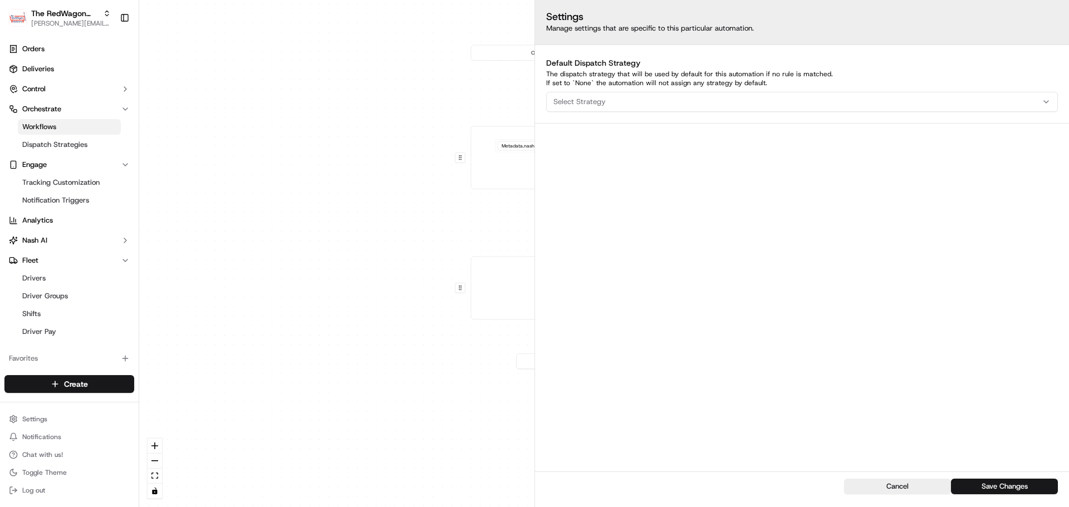
click at [588, 103] on span "Select Strategy" at bounding box center [579, 102] width 52 height 10
click at [600, 179] on span "Internal First" at bounding box center [632, 179] width 137 height 10
click at [784, 236] on html "The RedWagon Delivers jeff@usenash.com Toggle Sidebar Orders Deliveries Control…" at bounding box center [534, 253] width 1069 height 507
click at [989, 485] on button "Save Changes" at bounding box center [1004, 487] width 107 height 16
click at [452, 368] on div "0 0 0 Order / Delivery Received ezCater Metadata .nash_link_organization_name =…" at bounding box center [603, 253] width 929 height 507
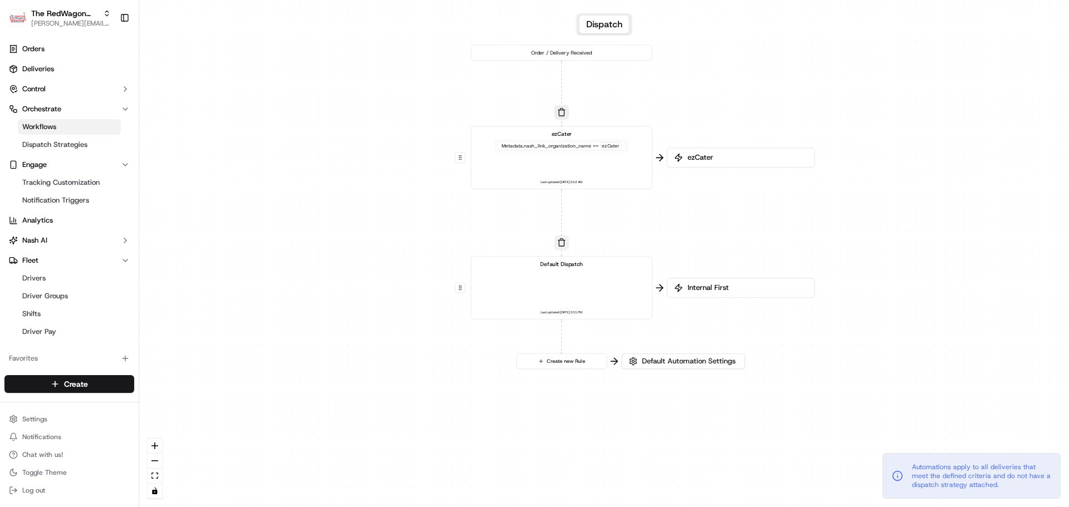
click at [562, 240] on button "button" at bounding box center [561, 242] width 14 height 14
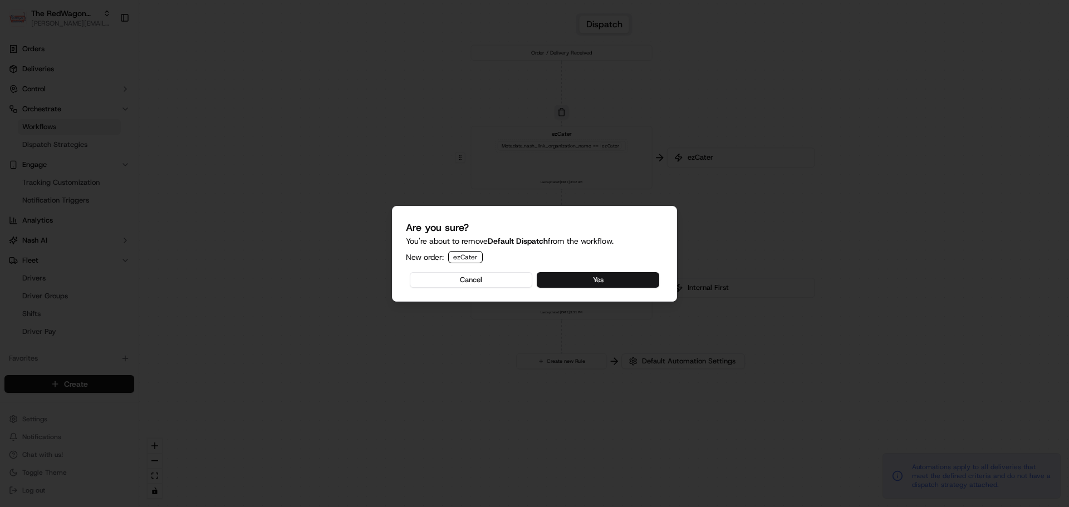
click at [594, 276] on button "Yes" at bounding box center [598, 280] width 122 height 16
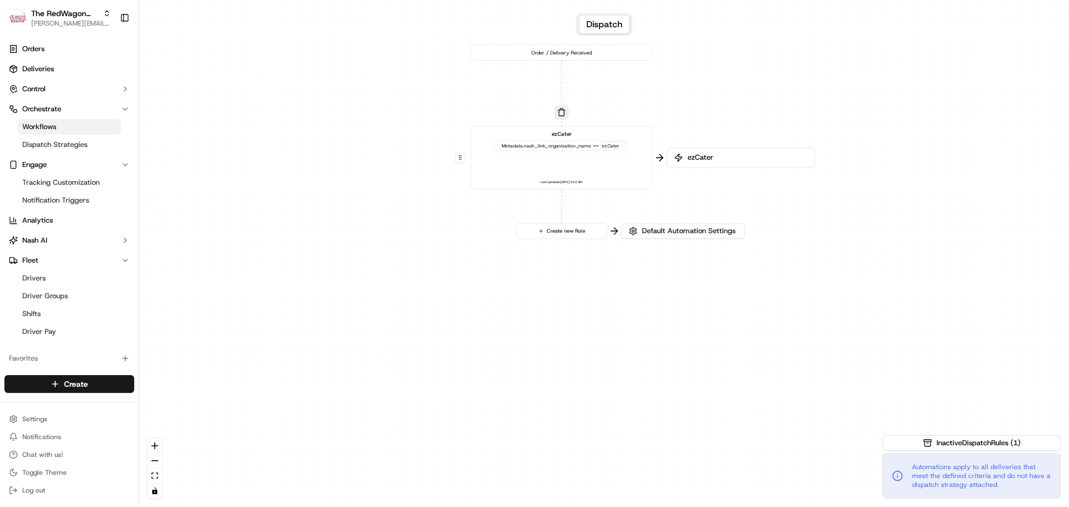
click at [430, 274] on div "0 0 Order / Delivery Received ezCater Metadata .nash_link_organization_name == …" at bounding box center [603, 253] width 929 height 507
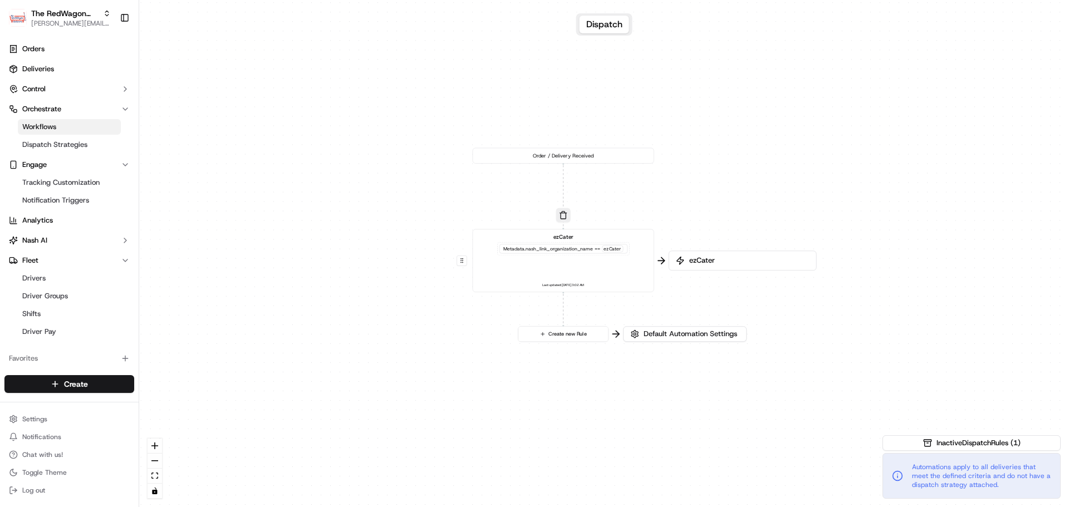
drag, startPoint x: 426, startPoint y: 220, endPoint x: 427, endPoint y: 323, distance: 103.0
click at [427, 323] on div "0 0 Order / Delivery Received ezCater Metadata .nash_link_organization_name == …" at bounding box center [603, 253] width 929 height 507
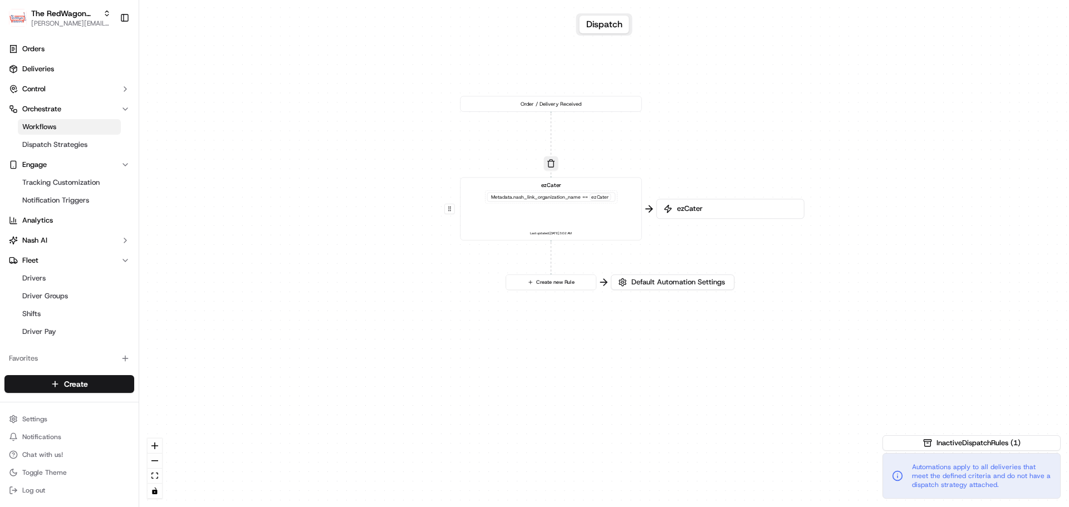
drag, startPoint x: 489, startPoint y: 336, endPoint x: 476, endPoint y: 283, distance: 54.3
click at [476, 283] on div "0 0 Order / Delivery Received ezCater Metadata .nash_link_organization_name == …" at bounding box center [603, 253] width 929 height 507
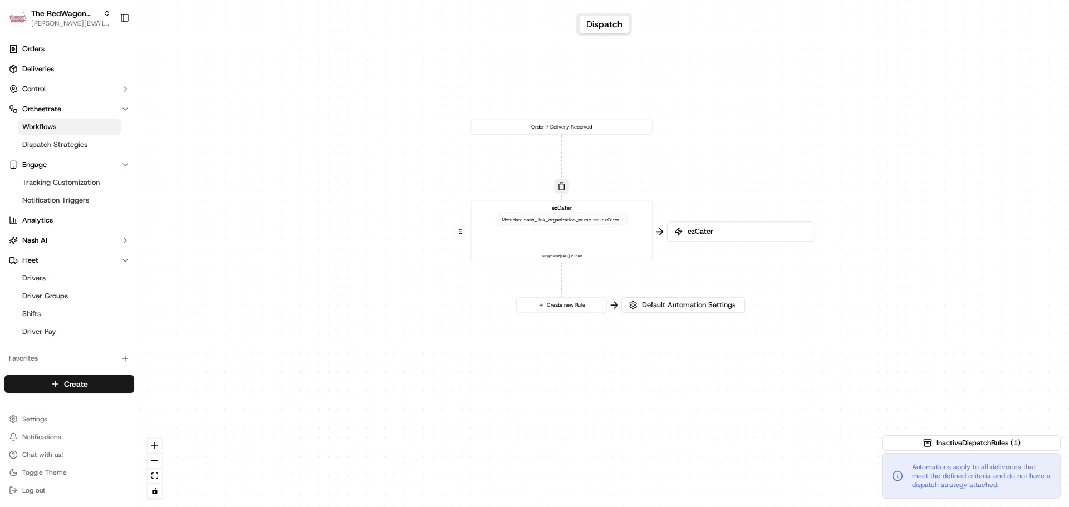
drag, startPoint x: 545, startPoint y: 329, endPoint x: 556, endPoint y: 353, distance: 26.2
click at [556, 353] on div "0 0 Order / Delivery Received ezCater Metadata .nash_link_organization_name == …" at bounding box center [603, 253] width 929 height 507
click at [640, 306] on button "Default Automation Settings" at bounding box center [684, 305] width 124 height 16
click at [652, 308] on span "Default Automation Settings" at bounding box center [689, 305] width 98 height 10
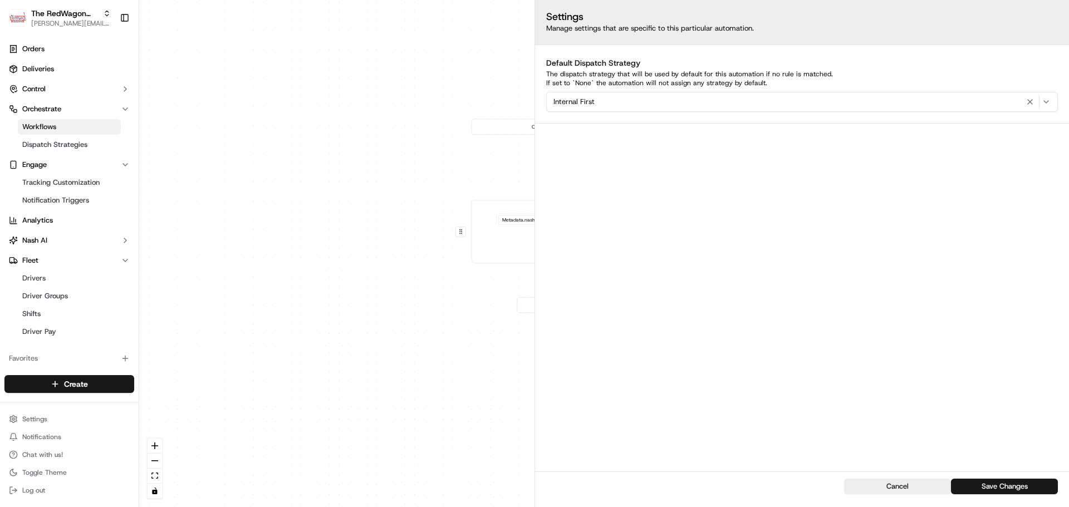
click at [425, 285] on div "0 0 Order / Delivery Received ezCater Metadata .nash_link_organization_name == …" at bounding box center [603, 253] width 929 height 507
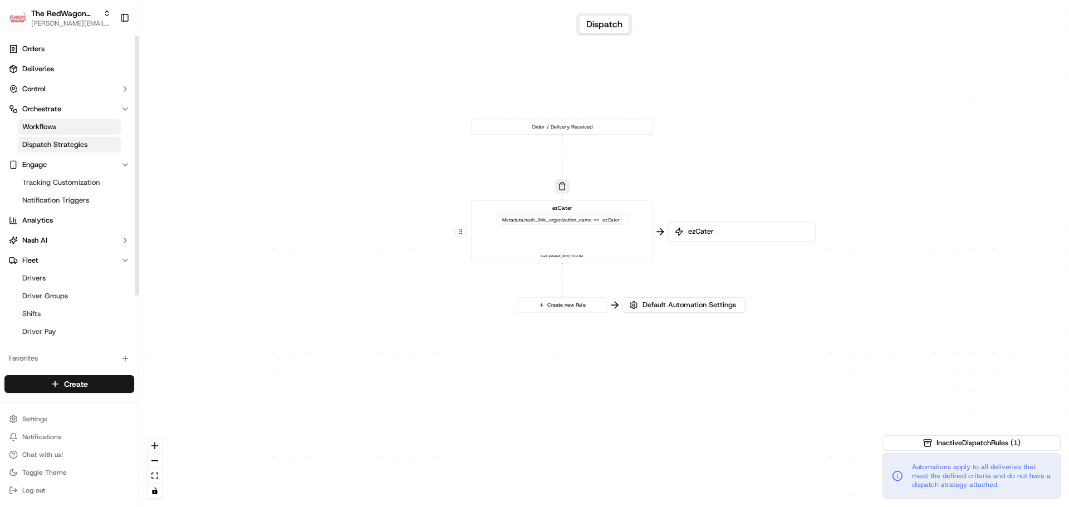
click at [48, 144] on span "Dispatch Strategies" at bounding box center [54, 145] width 65 height 10
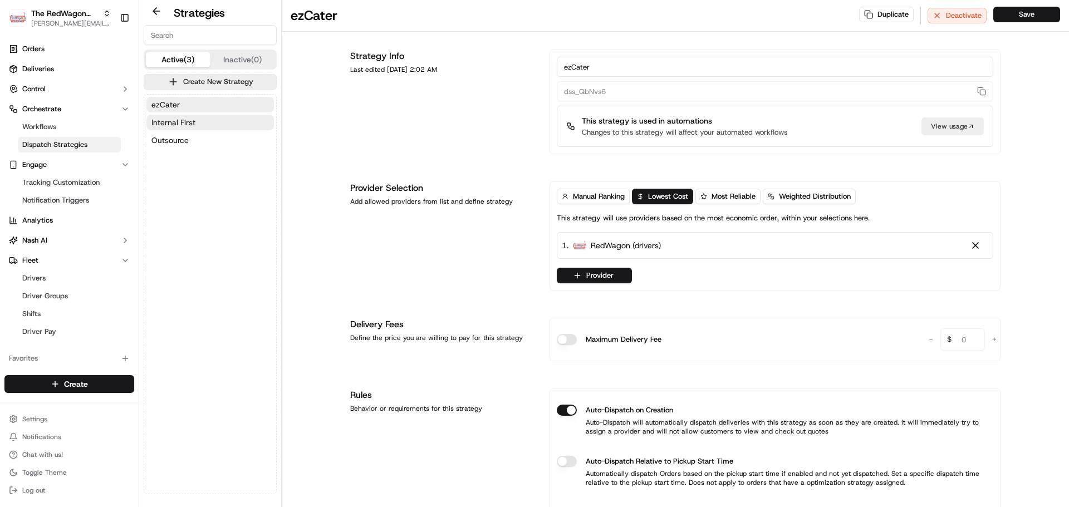
click at [210, 123] on button "Internal First" at bounding box center [209, 123] width 127 height 16
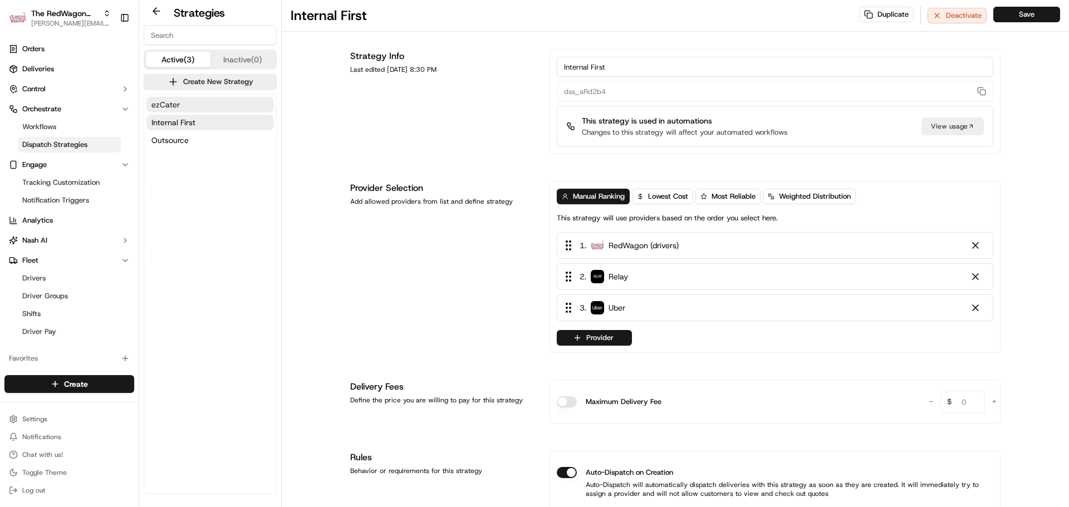
click at [220, 102] on button "ezCater" at bounding box center [209, 105] width 127 height 16
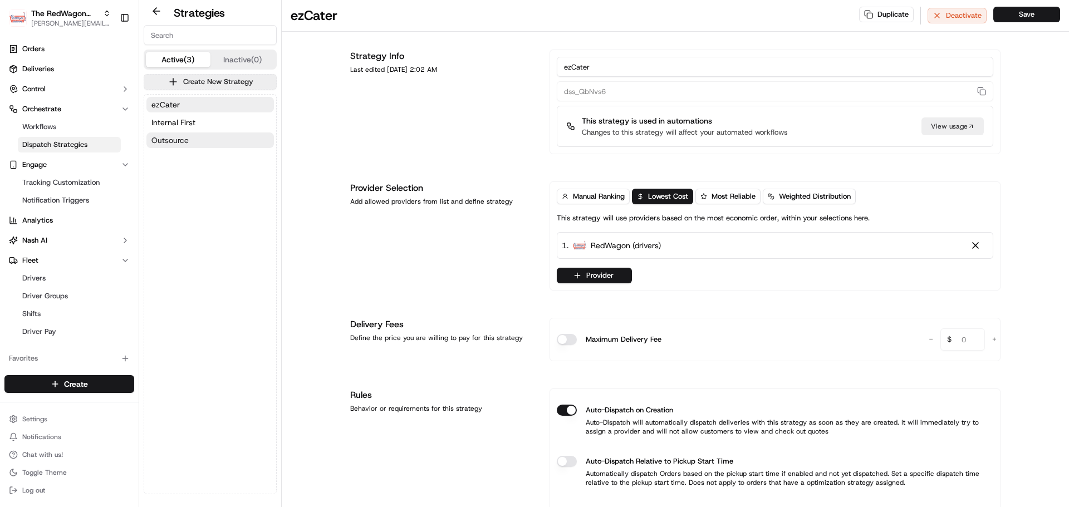
click at [215, 137] on button "Outsource" at bounding box center [209, 140] width 127 height 16
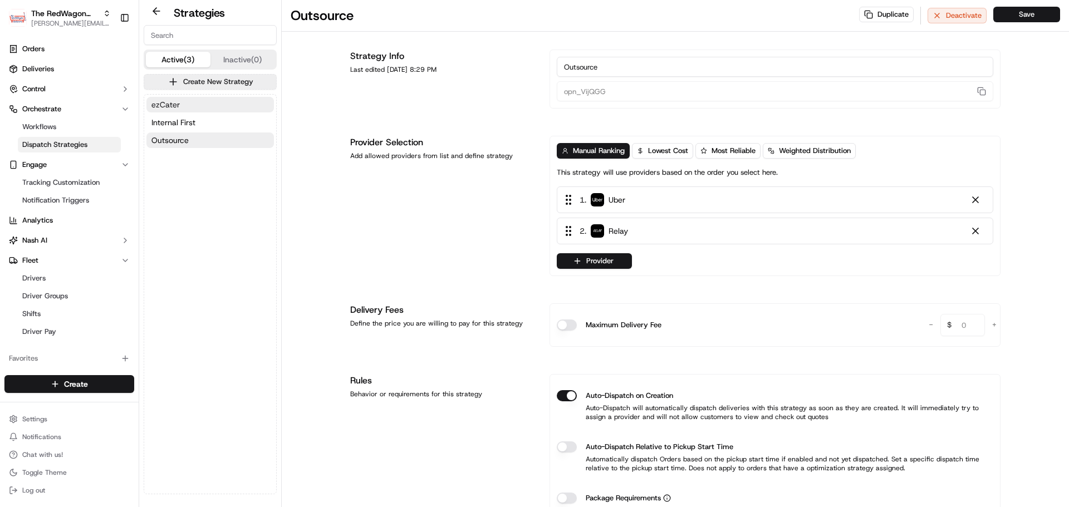
click at [204, 103] on button "ezCater" at bounding box center [209, 105] width 127 height 16
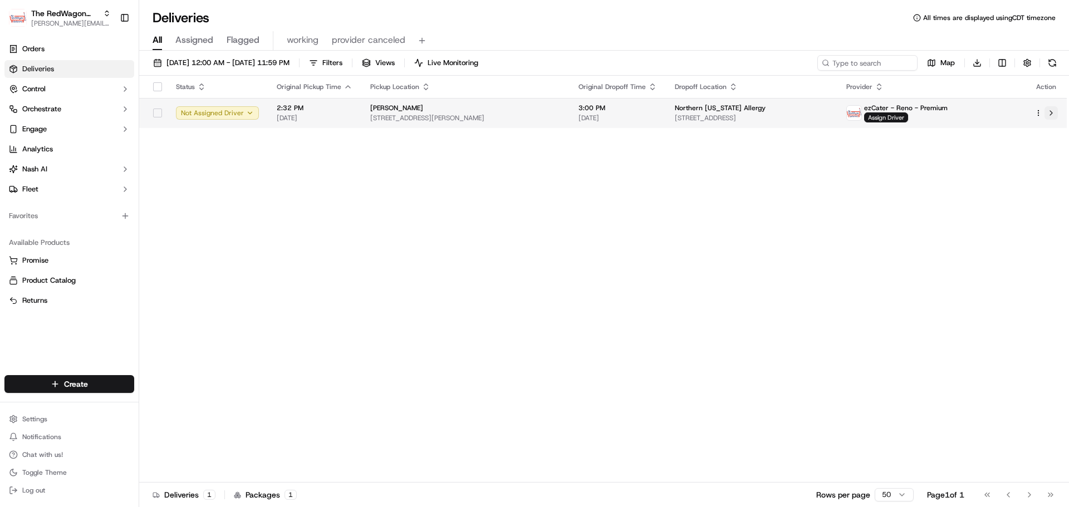
click at [1051, 114] on button at bounding box center [1050, 112] width 13 height 13
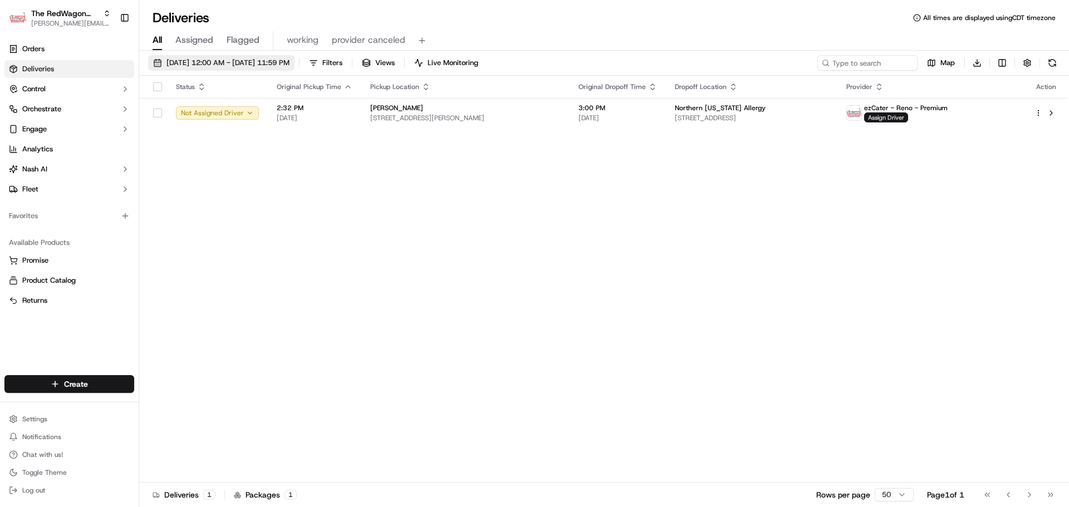
click at [254, 63] on span "09/23/2025 12:00 AM - 09/23/2025 11:59 PM" at bounding box center [227, 63] width 123 height 10
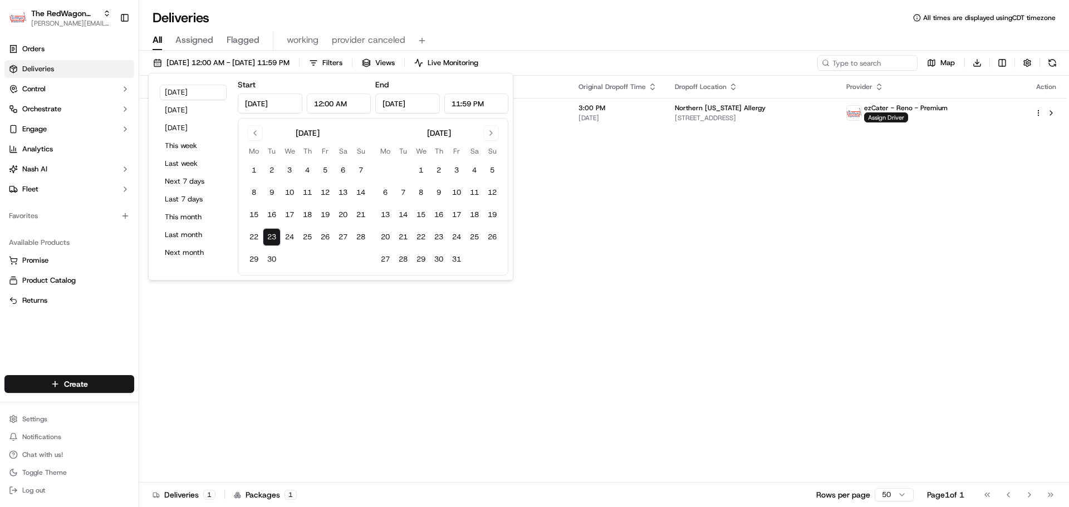
click at [280, 235] on button "23" at bounding box center [272, 237] width 18 height 18
click at [291, 235] on button "24" at bounding box center [290, 237] width 18 height 18
type input "Sep 24, 2025"
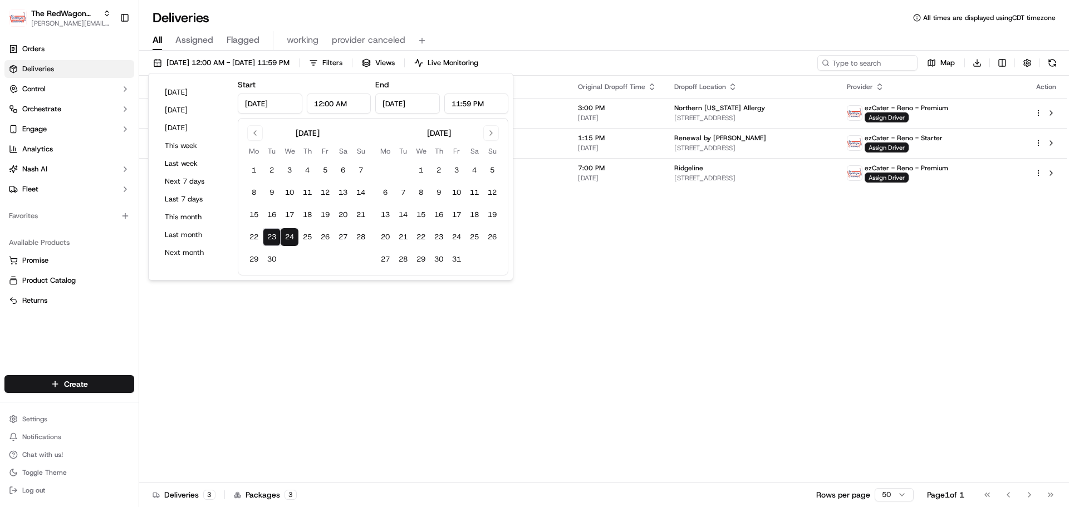
click at [702, 339] on div "Status Original Pickup Time Pickup Location Original Dropoff Time Dropoff Locat…" at bounding box center [602, 279] width 927 height 407
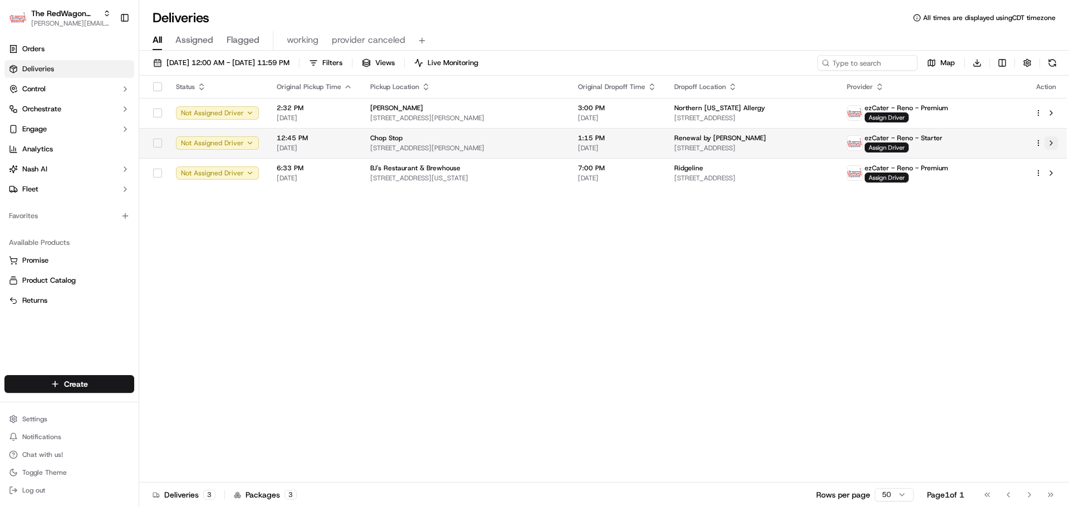
click at [1050, 144] on button at bounding box center [1050, 142] width 13 height 13
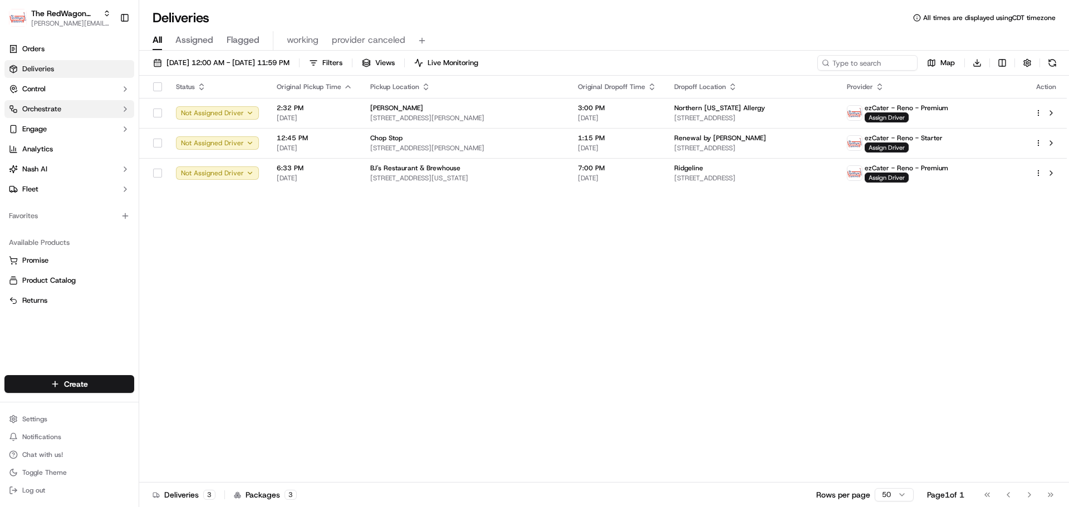
click at [47, 111] on span "Orchestrate" at bounding box center [41, 109] width 39 height 10
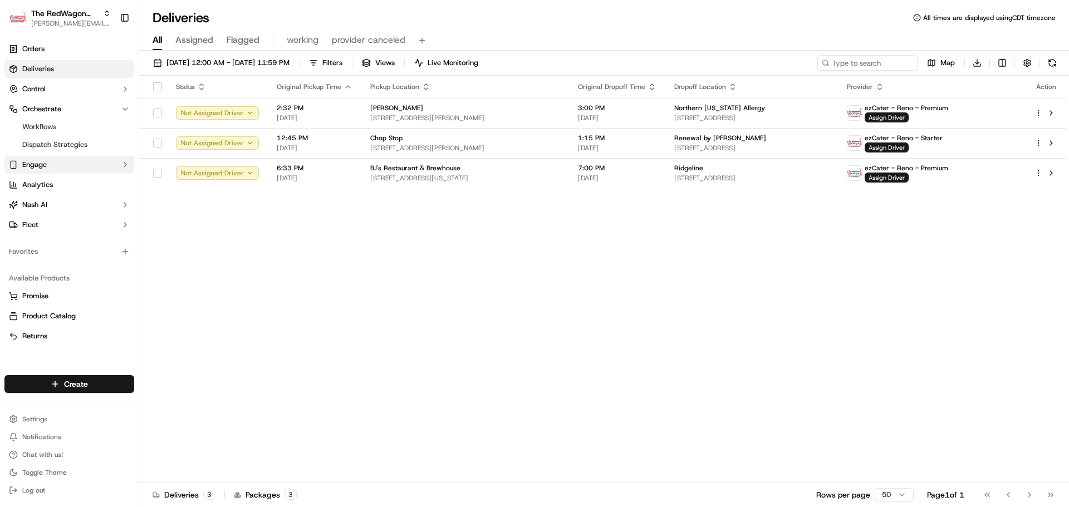
click at [58, 166] on button "Engage" at bounding box center [69, 165] width 130 height 18
click at [60, 225] on button "Fleet" at bounding box center [69, 225] width 130 height 18
click at [60, 262] on span "Driver Groups" at bounding box center [45, 260] width 46 height 10
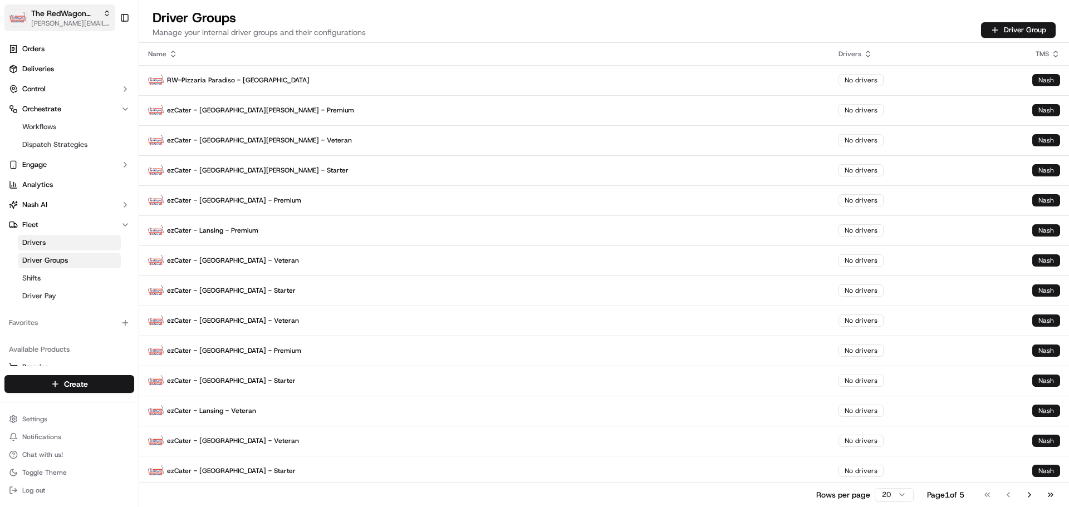
click at [66, 21] on span "[PERSON_NAME][EMAIL_ADDRESS][DOMAIN_NAME]" at bounding box center [71, 23] width 80 height 9
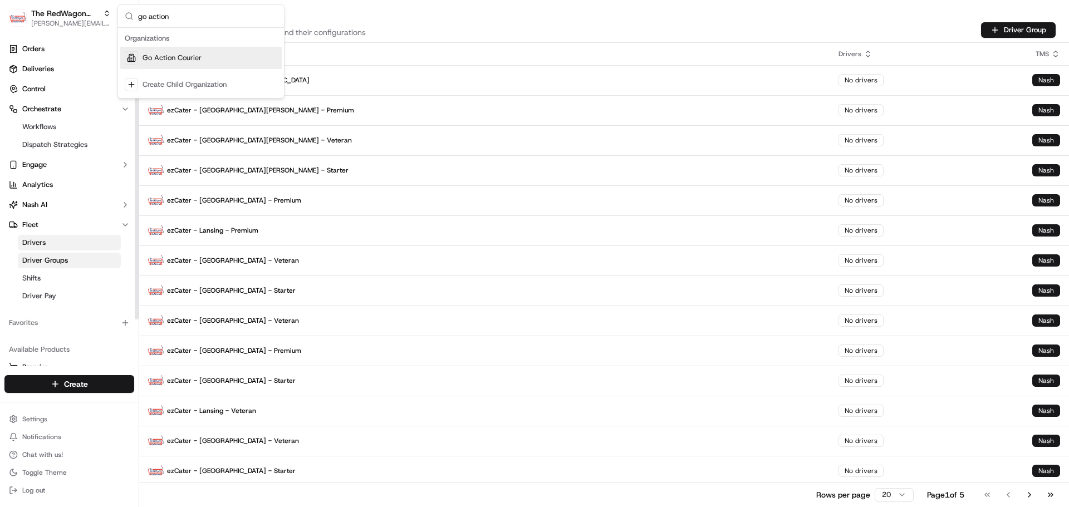
type input "go action"
click at [205, 62] on div "Go Action Courier" at bounding box center [200, 58] width 161 height 22
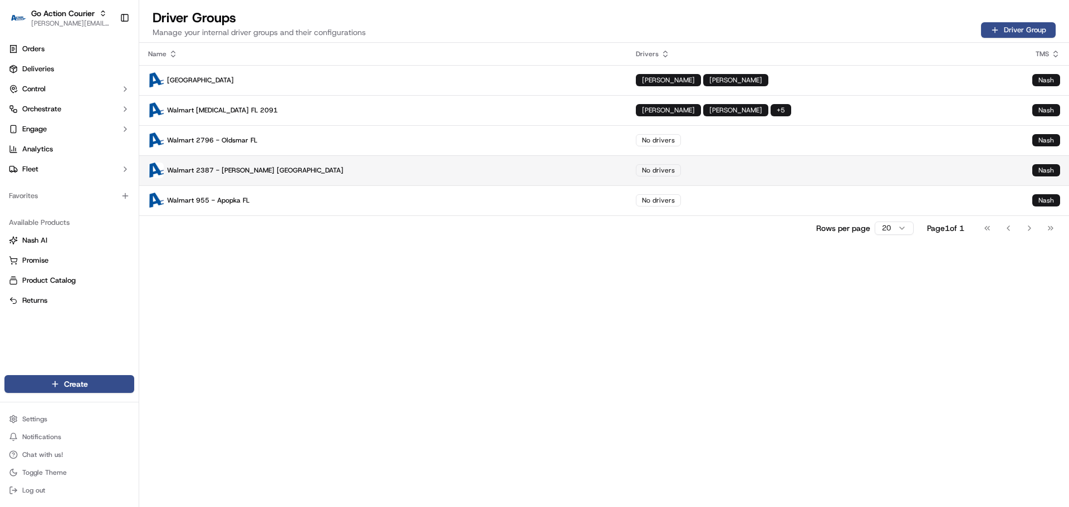
click at [294, 170] on p "Walmart 2387 - Brandon FL" at bounding box center [383, 171] width 470 height 16
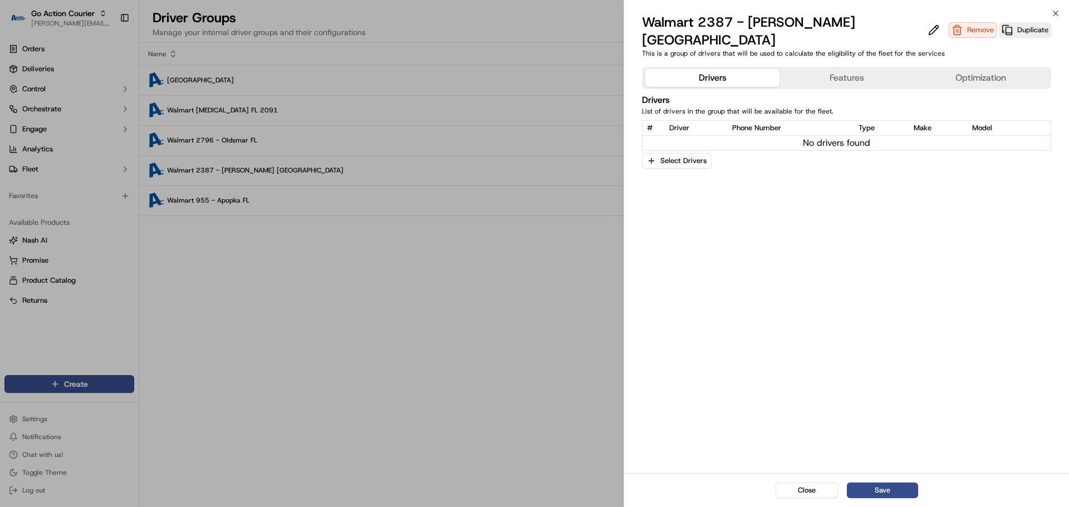
click at [825, 69] on button "Features" at bounding box center [846, 78] width 134 height 18
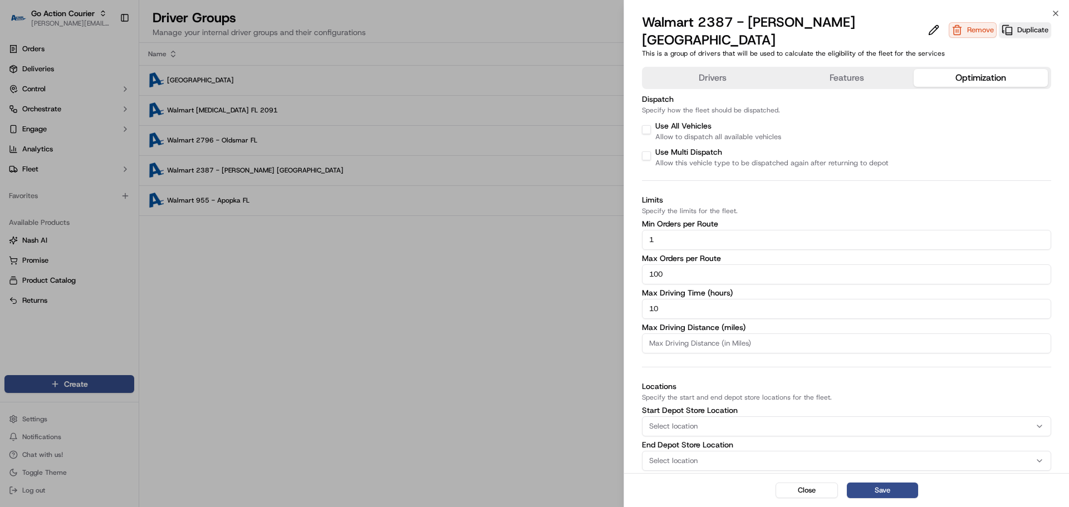
click at [935, 69] on button "Optimization" at bounding box center [980, 78] width 134 height 18
click at [721, 69] on button "Drivers" at bounding box center [712, 78] width 134 height 18
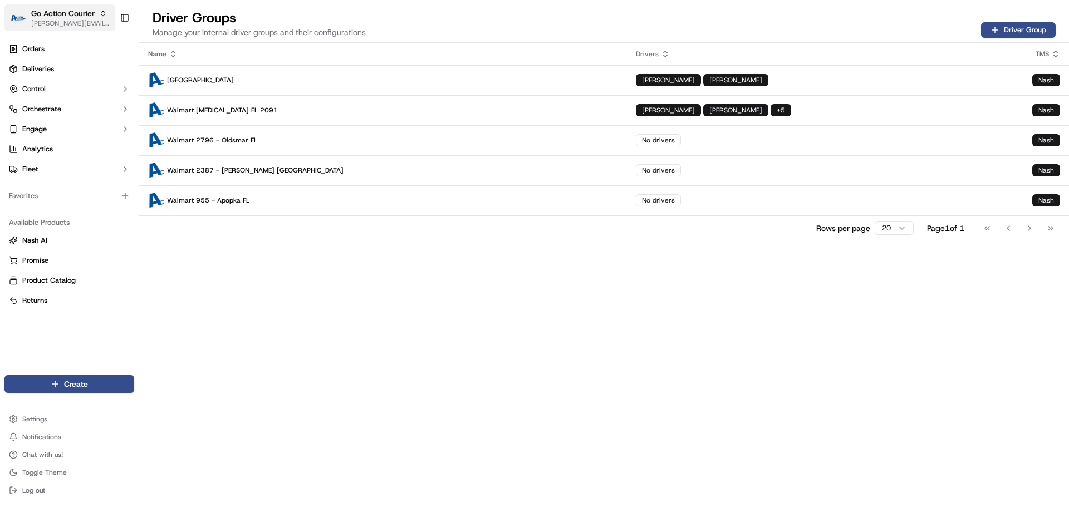
click at [61, 18] on span "Go Action Courier" at bounding box center [62, 13] width 63 height 11
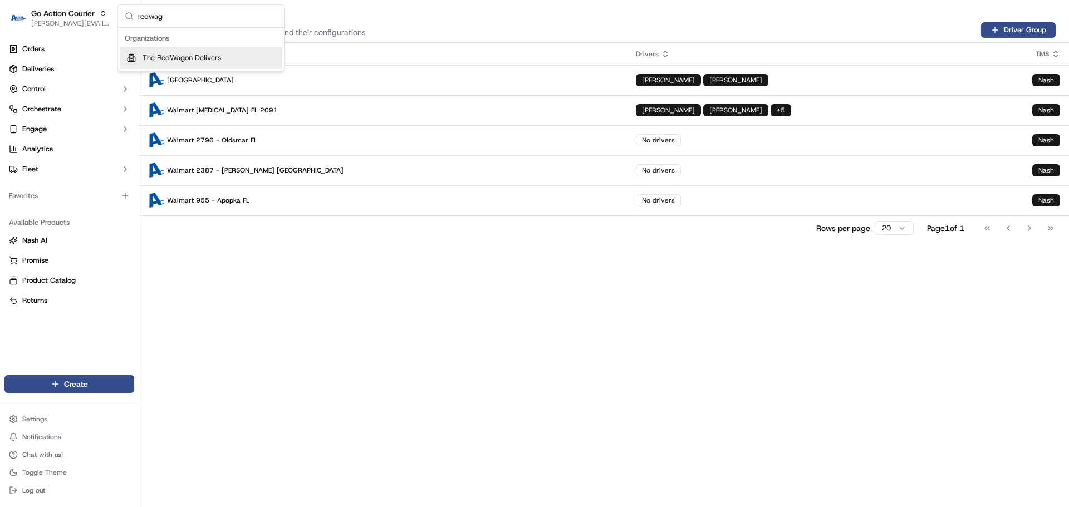
type input "redwag"
click at [168, 59] on span "The RedWagon Delivers" at bounding box center [181, 58] width 78 height 10
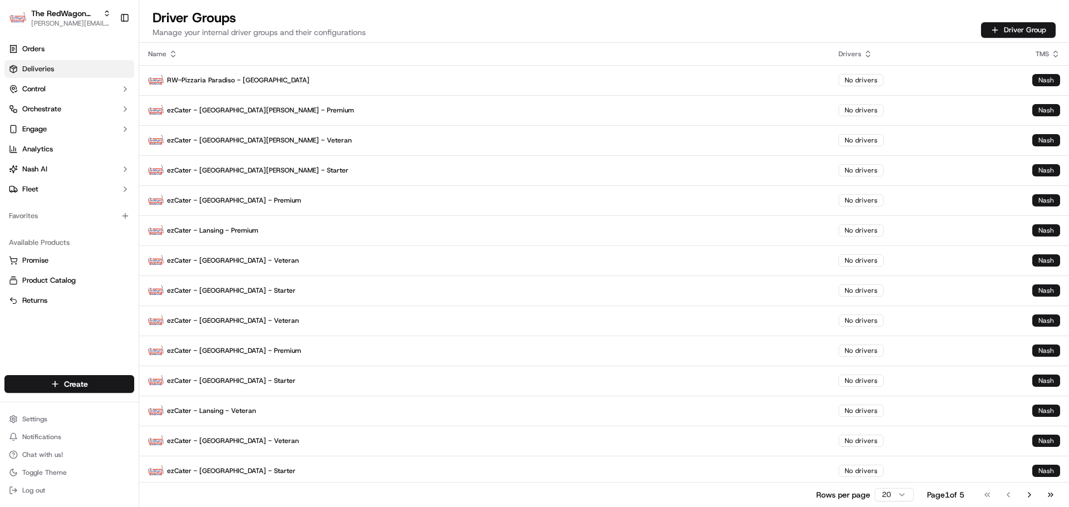
click at [65, 67] on link "Deliveries" at bounding box center [69, 69] width 130 height 18
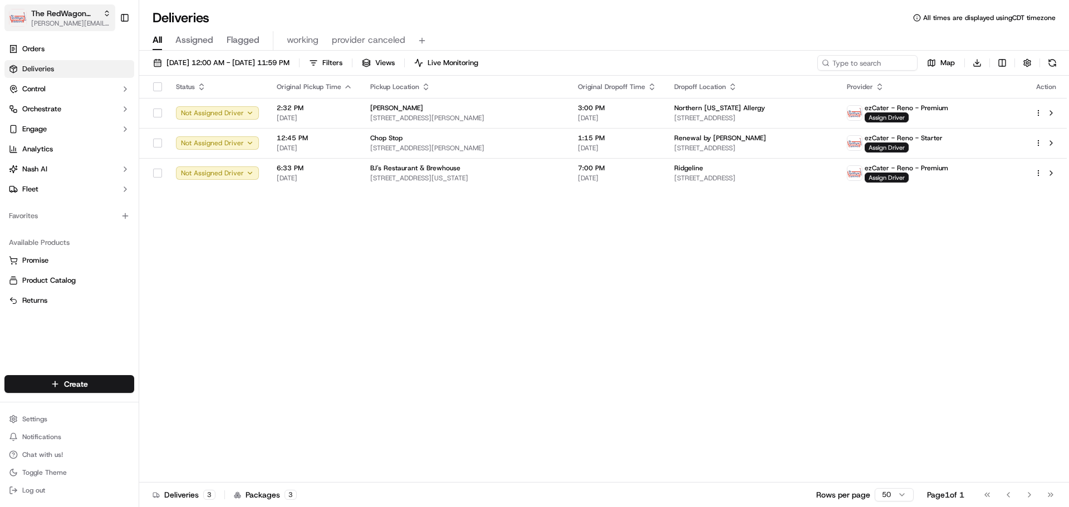
click at [80, 22] on span "[PERSON_NAME][EMAIL_ADDRESS][DOMAIN_NAME]" at bounding box center [71, 23] width 80 height 9
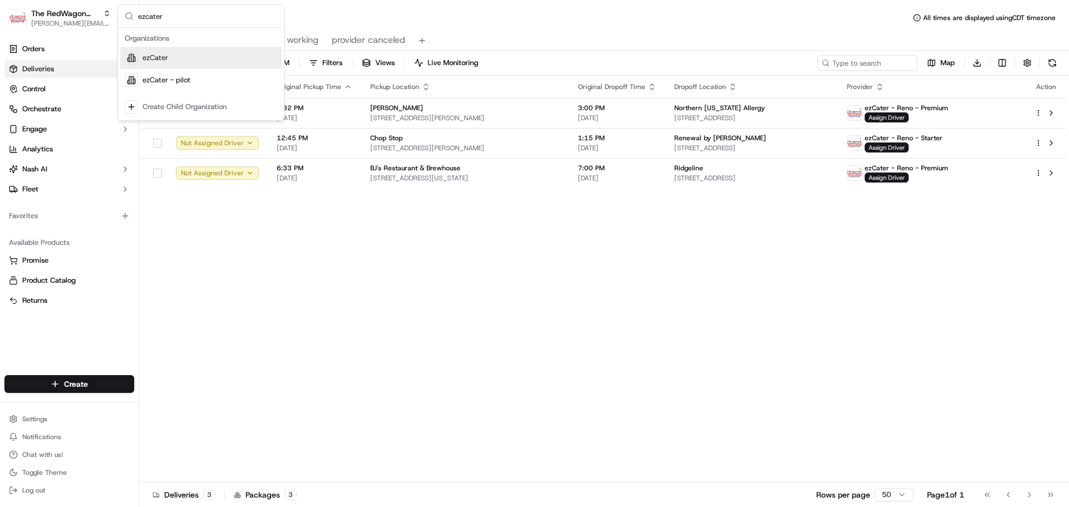
type input "ezcater"
click at [178, 52] on div "ezCater" at bounding box center [200, 58] width 161 height 22
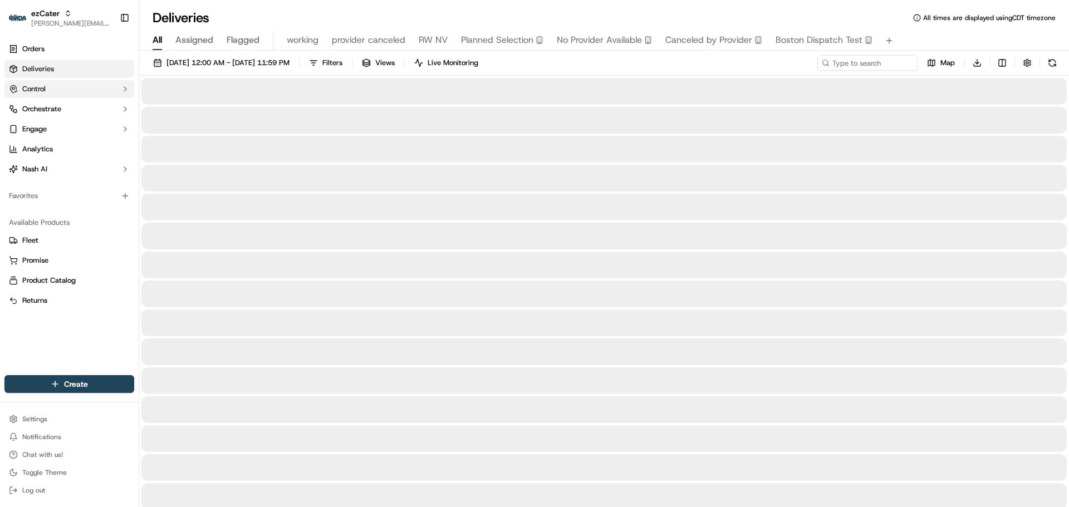
click at [52, 86] on button "Control" at bounding box center [69, 89] width 130 height 18
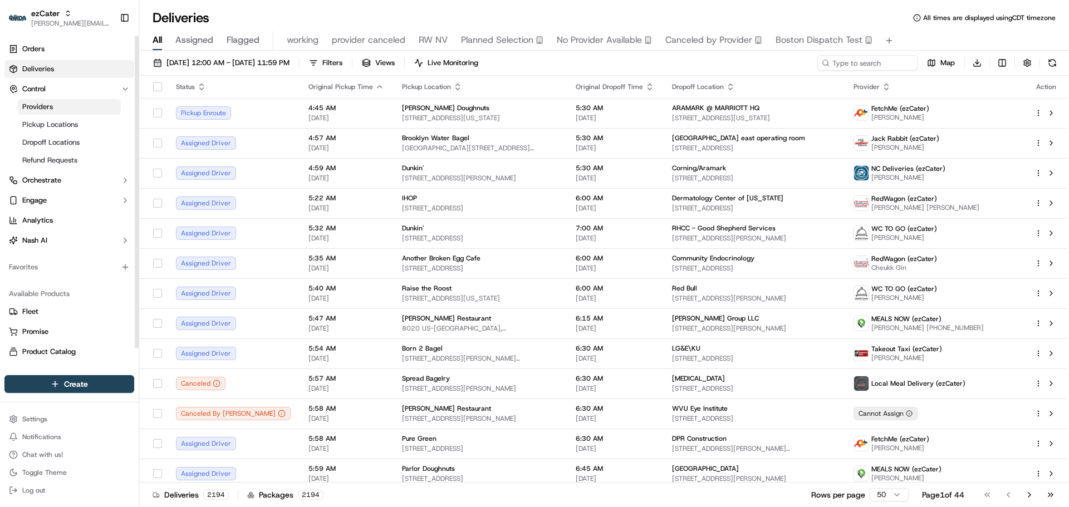
click at [56, 110] on link "Providers" at bounding box center [69, 107] width 103 height 16
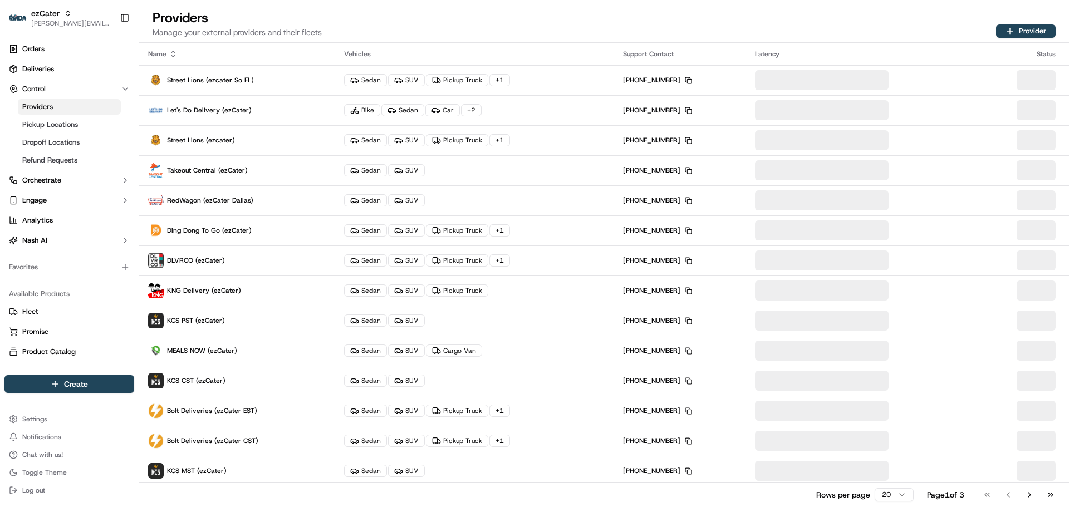
click at [175, 55] on icon at bounding box center [173, 54] width 9 height 9
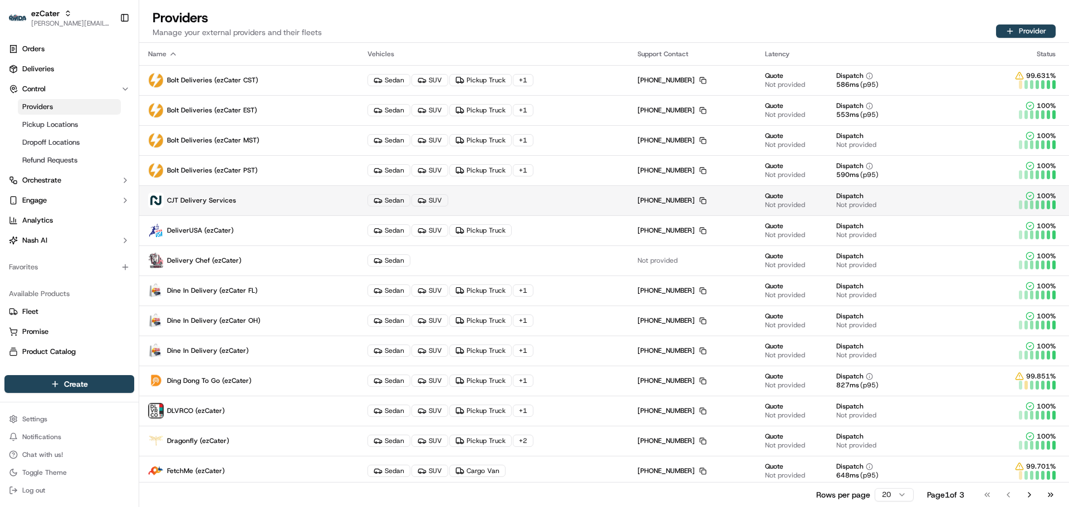
click at [311, 196] on p "CJT Delivery Services" at bounding box center [248, 201] width 201 height 16
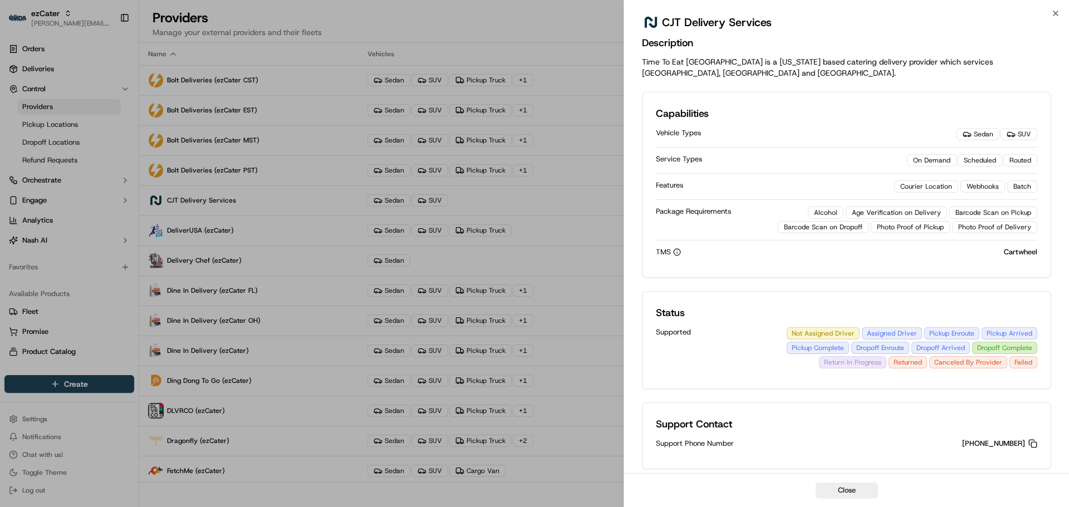
scroll to position [10, 0]
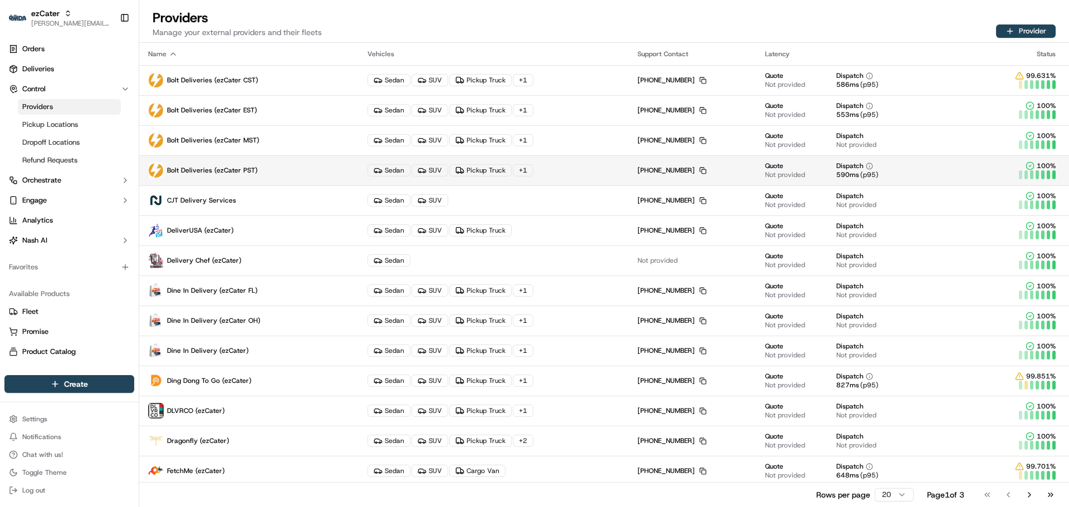
click at [267, 169] on p "Bolt Deliveries (ezCater PST)" at bounding box center [248, 171] width 201 height 16
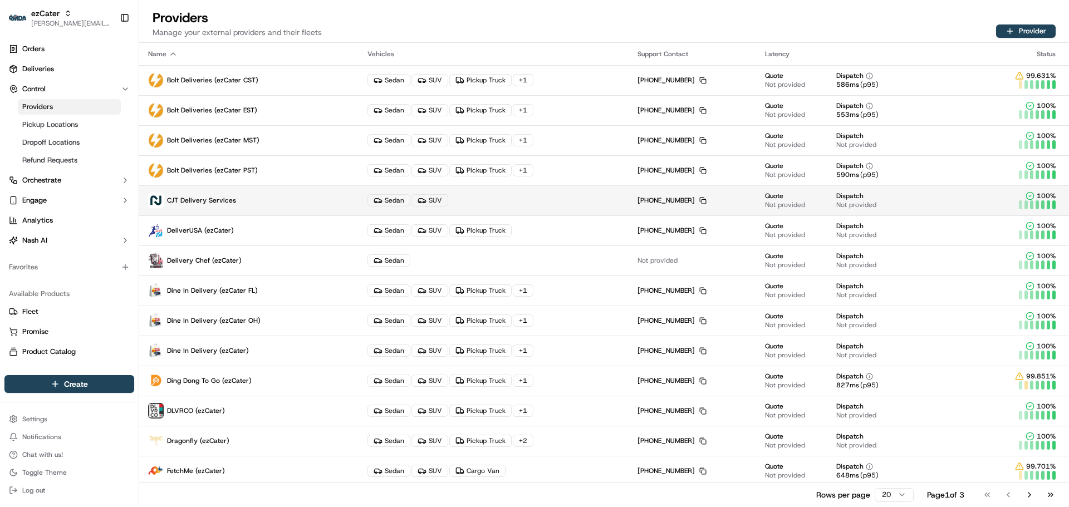
click at [268, 199] on p "CJT Delivery Services" at bounding box center [248, 201] width 201 height 16
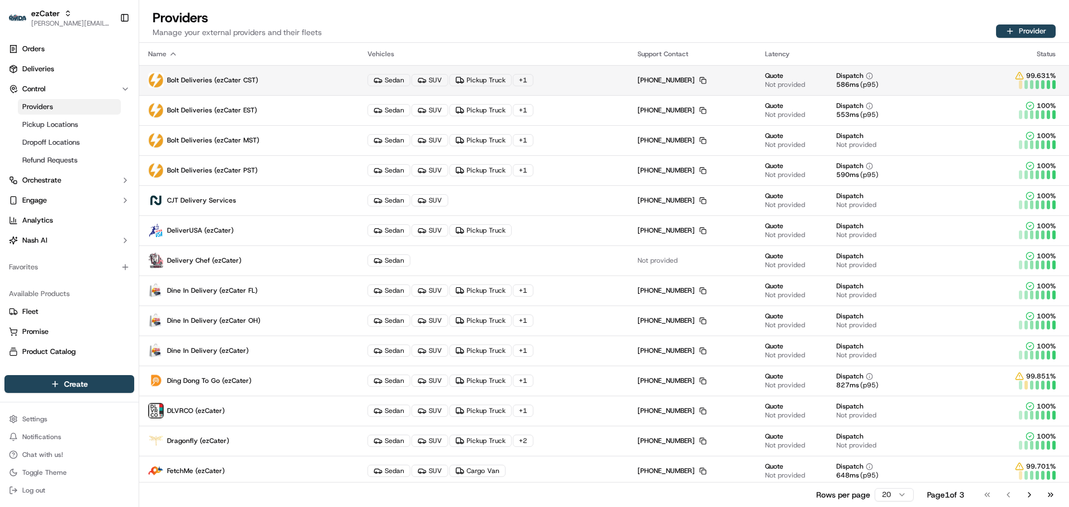
click at [268, 80] on p "Bolt Deliveries (ezCater CST)" at bounding box center [248, 80] width 201 height 16
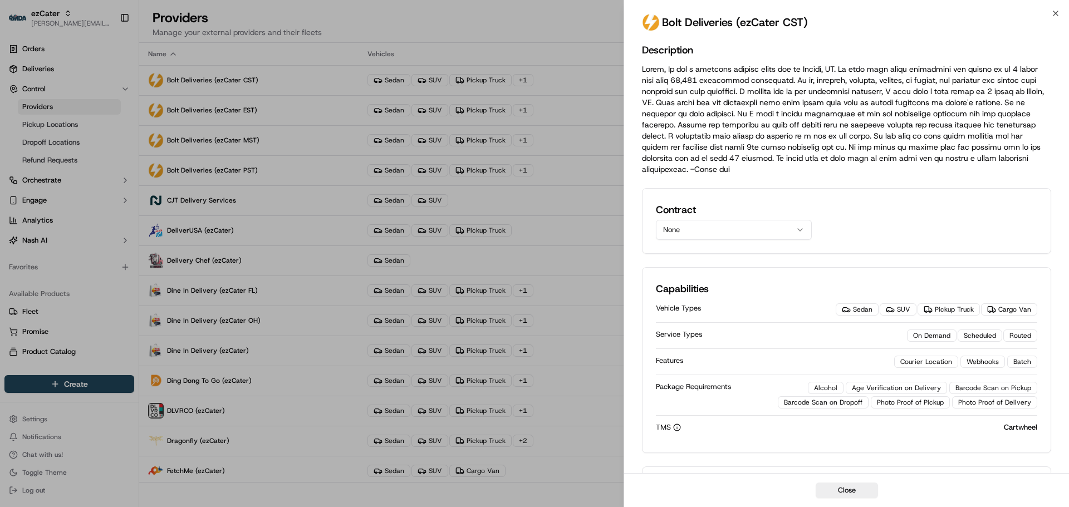
click at [697, 224] on button "None" at bounding box center [734, 230] width 156 height 20
click at [701, 230] on button "None" at bounding box center [734, 230] width 156 height 20
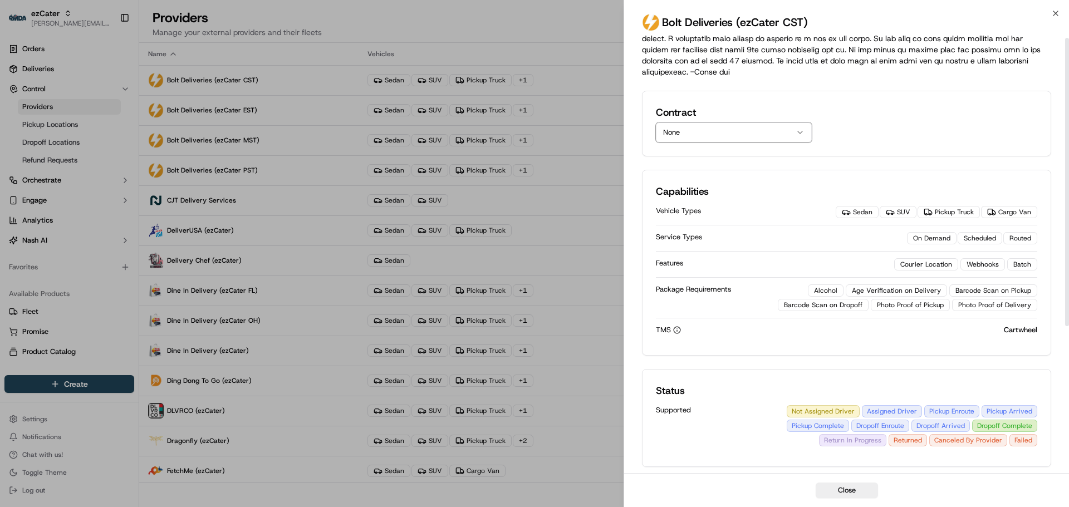
scroll to position [3, 0]
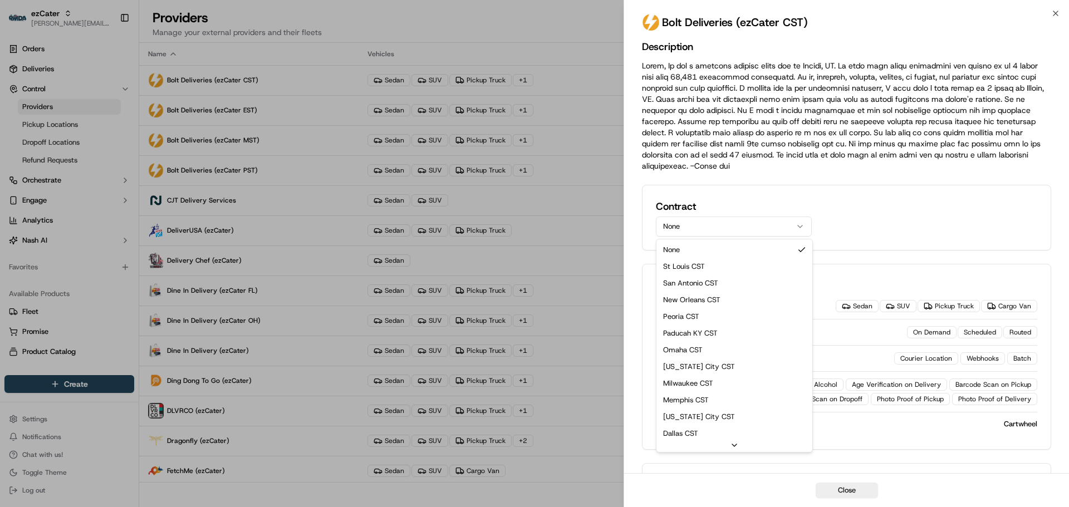
click at [689, 228] on button "None" at bounding box center [734, 227] width 156 height 20
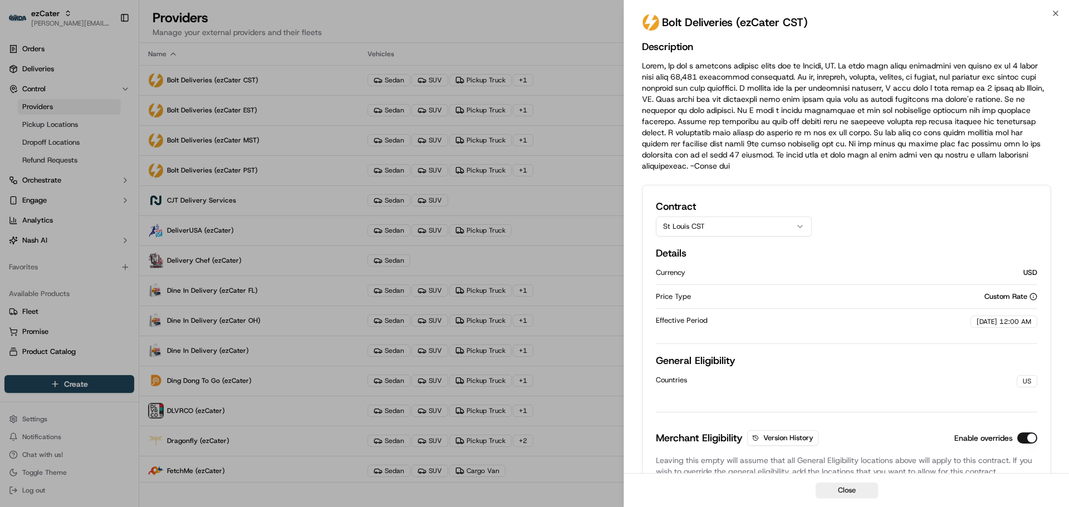
click at [862, 219] on div "Contract St Louis CST" at bounding box center [846, 218] width 381 height 38
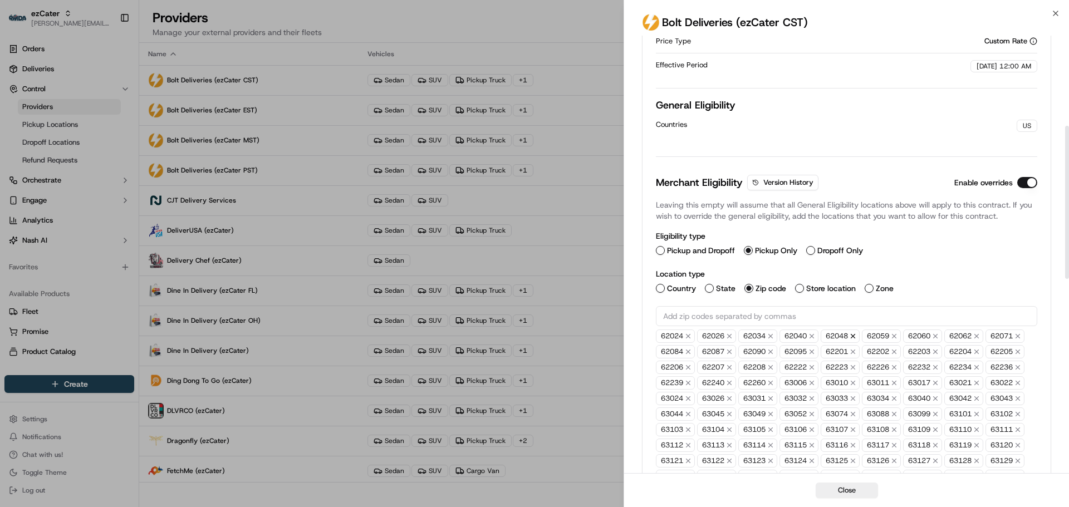
scroll to position [258, 0]
click at [794, 180] on button "Version History" at bounding box center [782, 183] width 71 height 16
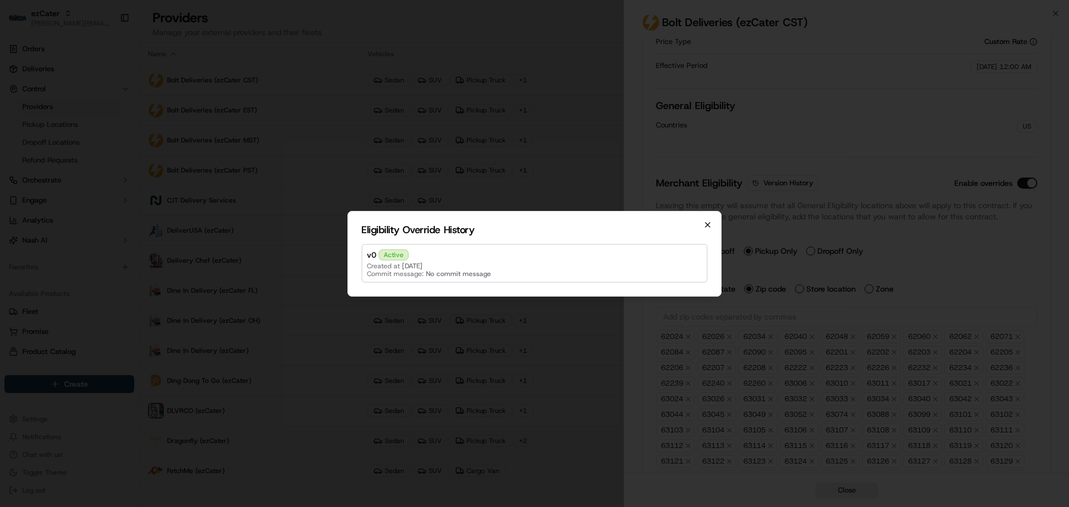
click at [709, 226] on icon "button" at bounding box center [707, 225] width 4 height 4
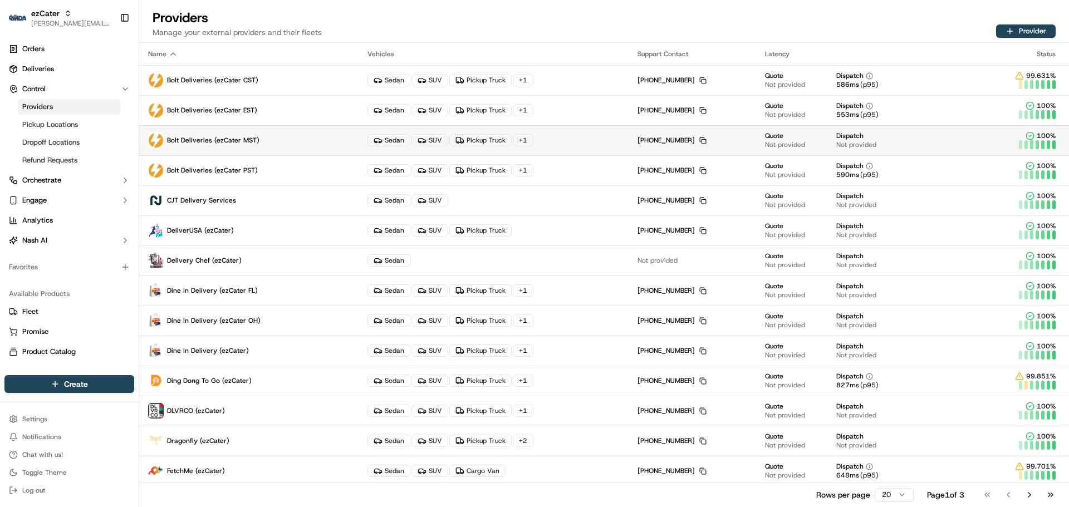
click at [271, 137] on p "Bolt Deliveries (ezCater MST)" at bounding box center [248, 140] width 201 height 16
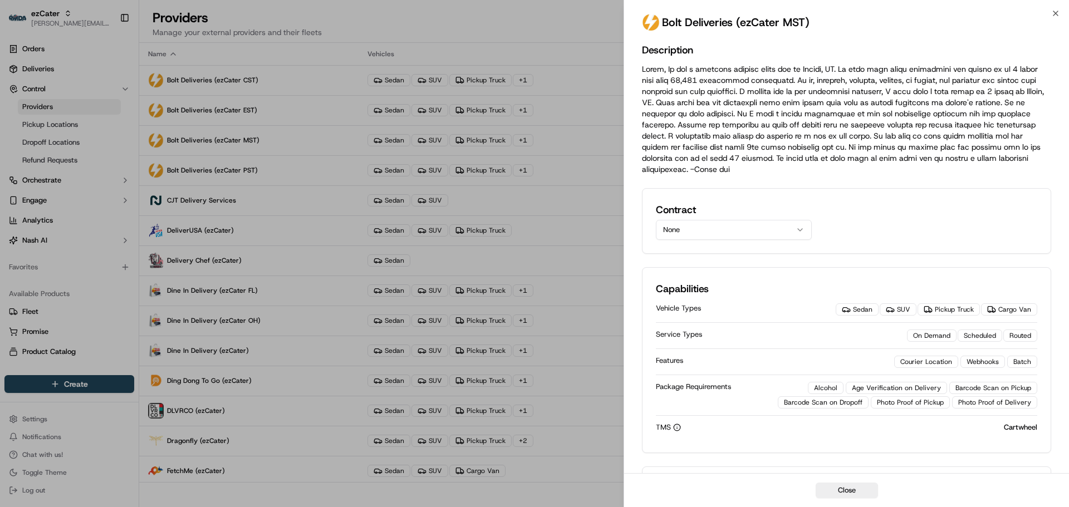
click at [686, 235] on button "None" at bounding box center [734, 230] width 156 height 20
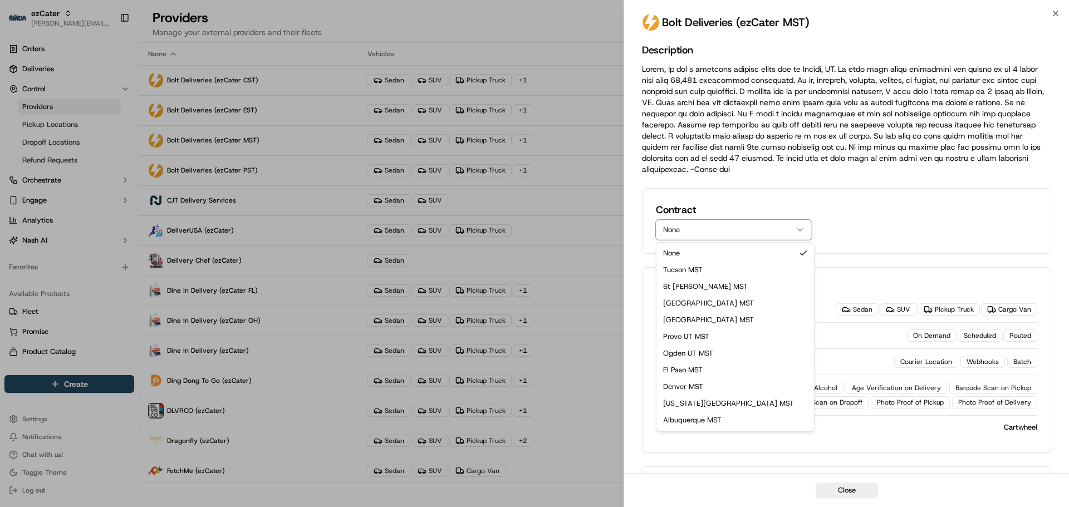
click at [847, 222] on div "Contract None None Tucson MST St George MST Salt Lake City MST Grand Junction M…" at bounding box center [846, 221] width 381 height 38
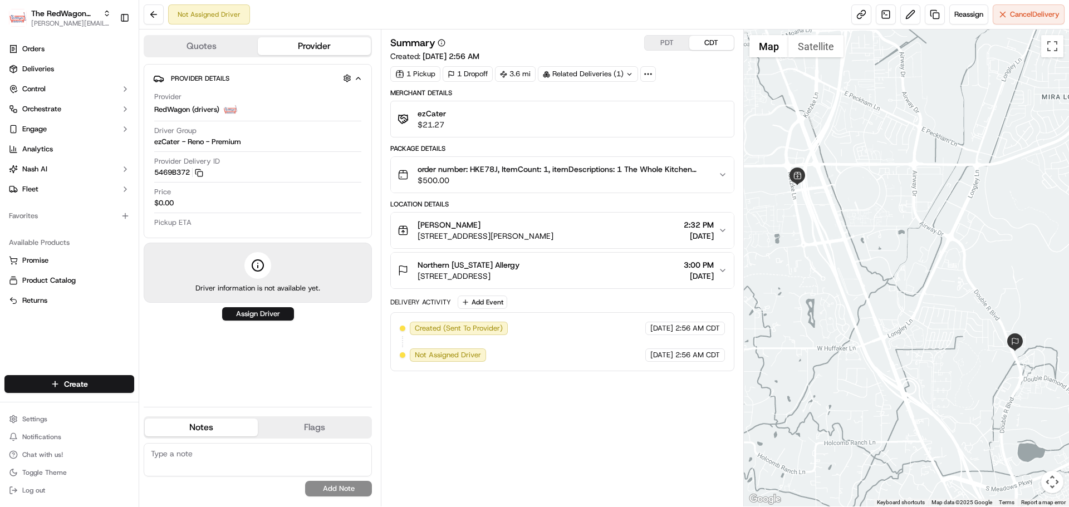
click at [649, 71] on icon at bounding box center [648, 74] width 10 height 10
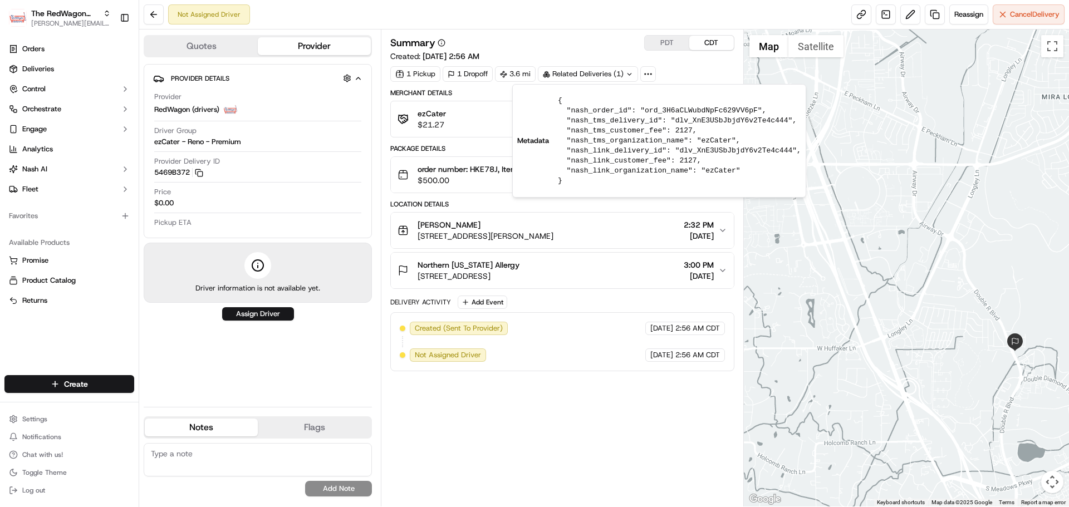
click at [612, 141] on pre "{ "nash_order_id": "ord_3H6aCLWubdNpFc629VV6pF", "nash_tms_delivery_id": "dlv_X…" at bounding box center [679, 141] width 243 height 90
click at [592, 173] on pre "{ "nash_order_id": "ord_3H6aCLWubdNpFc629VV6pF", "nash_tms_delivery_id": "dlv_X…" at bounding box center [679, 141] width 243 height 90
copy pre "nash_link_organization_name"
click at [643, 171] on pre "{ "nash_order_id": "ord_3H6aCLWubdNpFc629VV6pF", "nash_tms_delivery_id": "dlv_X…" at bounding box center [679, 141] width 243 height 90
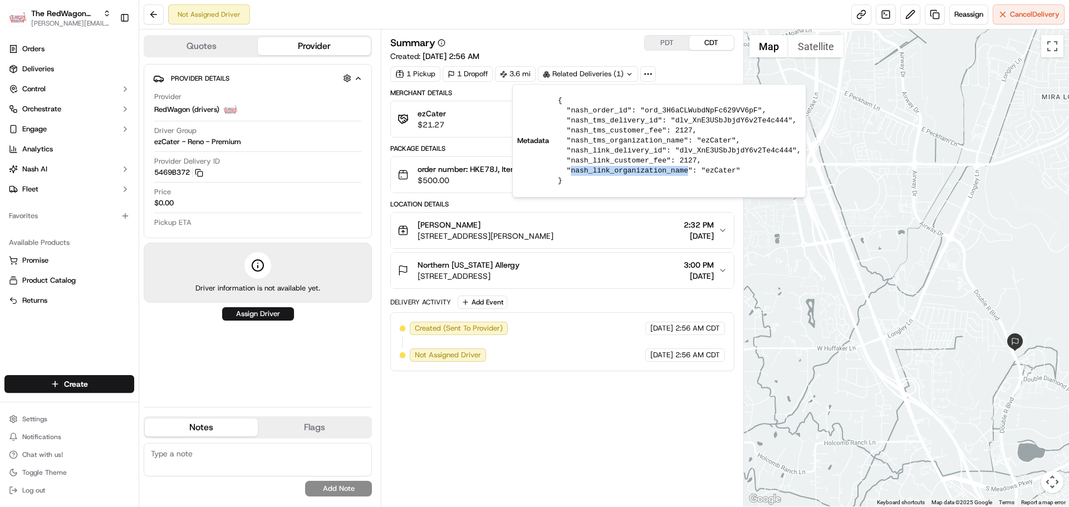
click at [643, 171] on pre "{ "nash_order_id": "ord_3H6aCLWubdNpFc629VV6pF", "nash_tms_delivery_id": "dlv_X…" at bounding box center [679, 141] width 243 height 90
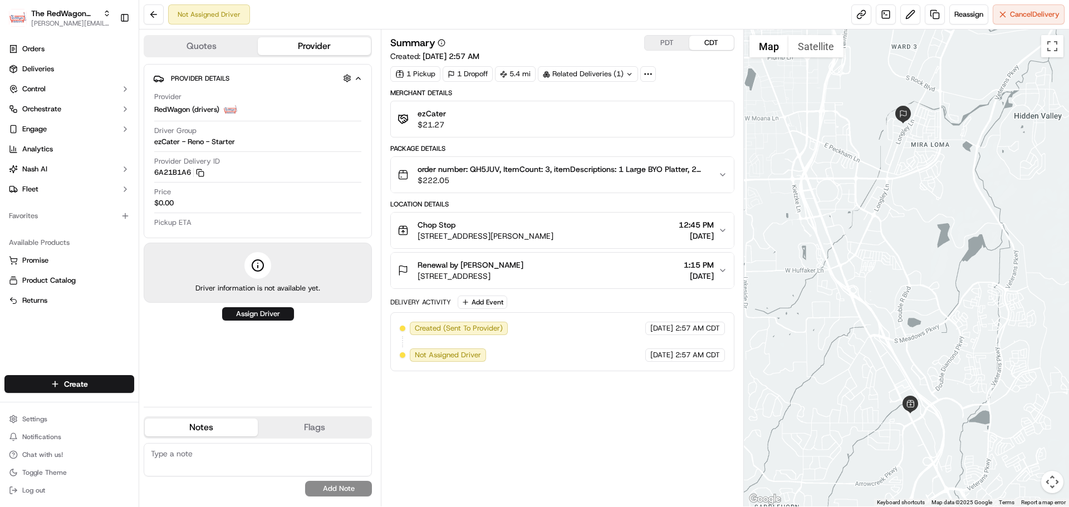
click at [543, 133] on div "ezCater $21.27" at bounding box center [561, 119] width 343 height 37
click at [543, 125] on div "ezCater $21.27" at bounding box center [561, 119] width 329 height 22
click at [633, 172] on span "order number: QH5JUV, ItemCount: 3, itemDescriptions: 1 Large BYO Platter, 2 As…" at bounding box center [562, 169] width 291 height 11
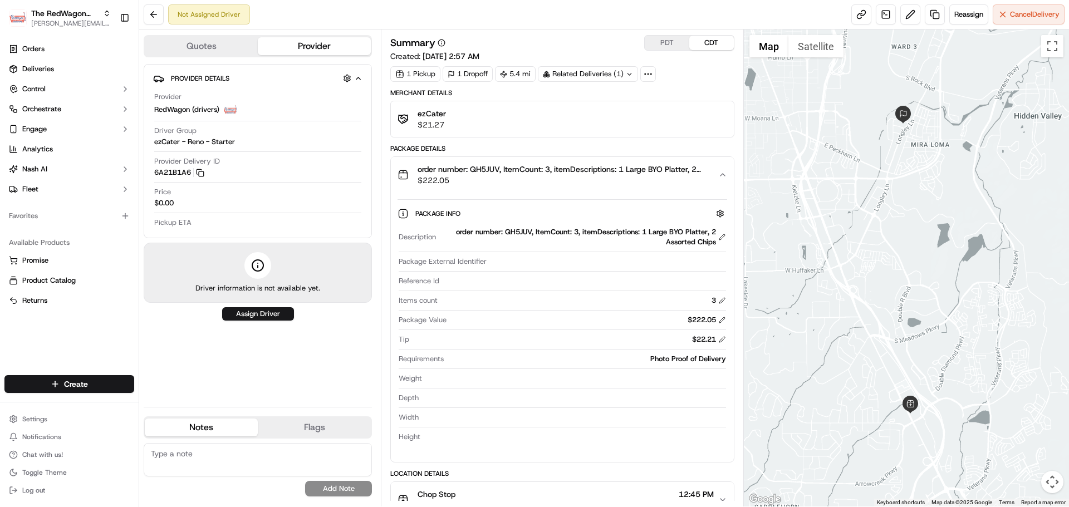
click at [563, 178] on span "$222.05" at bounding box center [562, 180] width 291 height 11
